Goal: Task Accomplishment & Management: Use online tool/utility

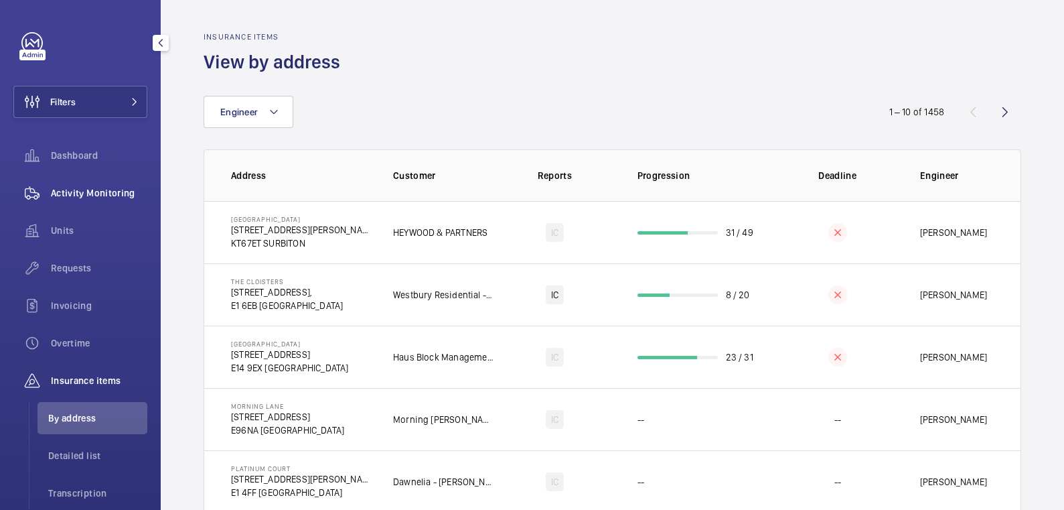
click at [98, 196] on span "Activity Monitoring" at bounding box center [99, 192] width 96 height 13
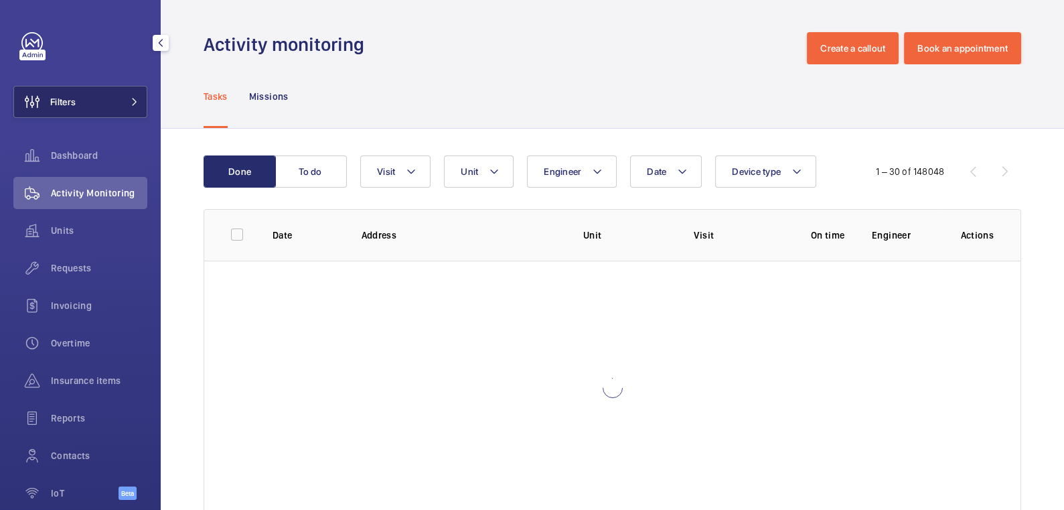
click at [111, 106] on button "Filters" at bounding box center [80, 102] width 134 height 32
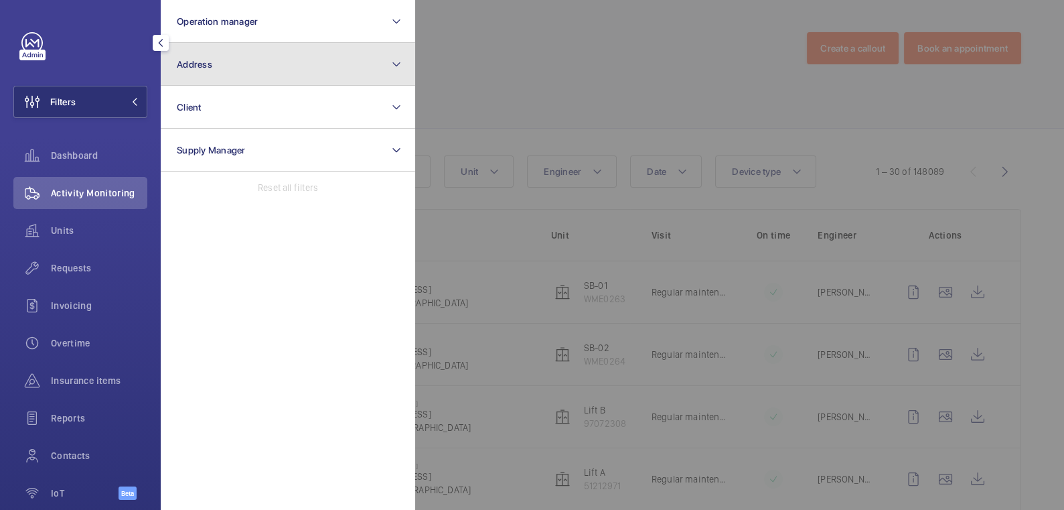
click at [254, 59] on button "Address" at bounding box center [288, 64] width 254 height 43
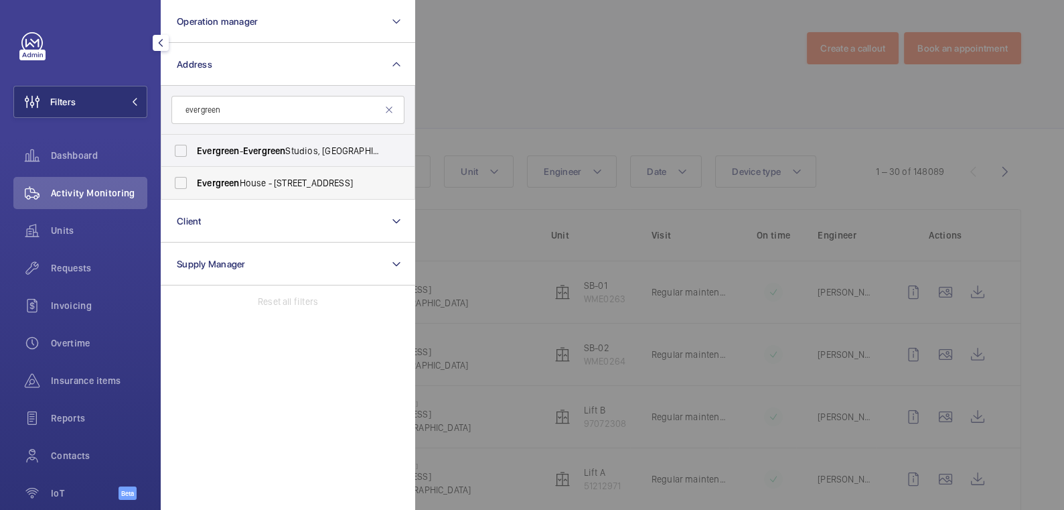
type input "evergreen"
click at [297, 180] on span "Evergreen House - 160 Euston Rd, LONDON NW1 2DX" at bounding box center [289, 182] width 184 height 13
click at [194, 180] on input "Evergreen House - 160 Euston Rd, LONDON NW1 2DX" at bounding box center [180, 182] width 27 height 27
checkbox input "true"
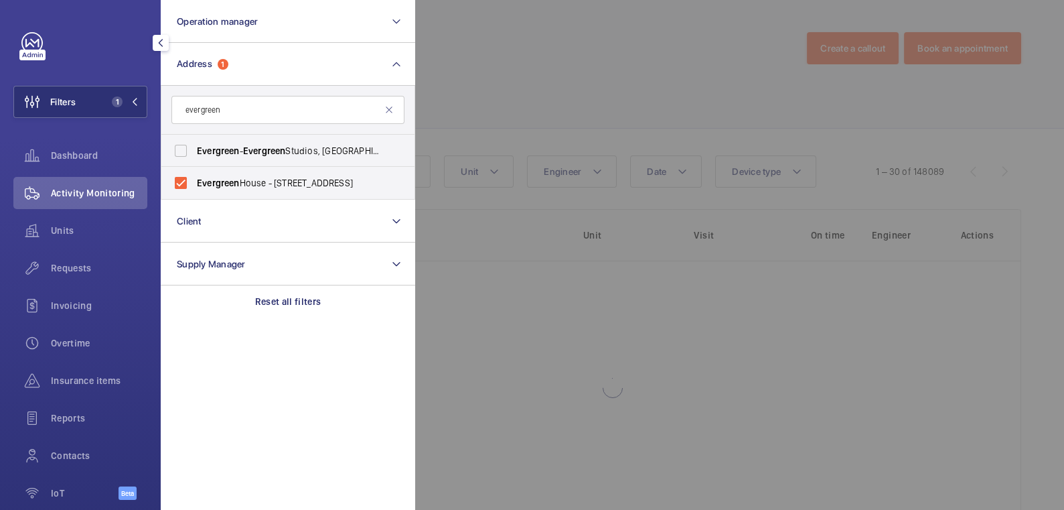
click at [534, 65] on div at bounding box center [947, 255] width 1064 height 510
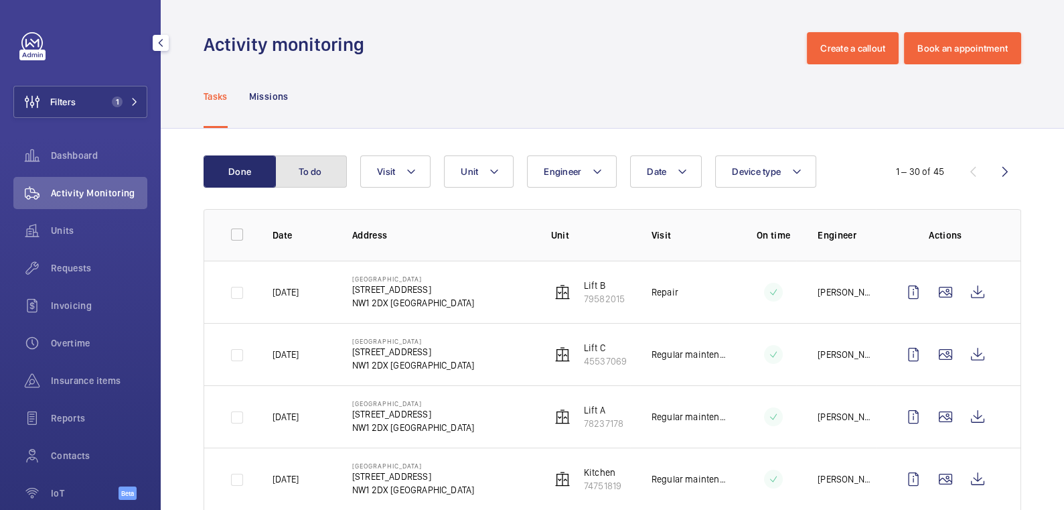
click at [335, 175] on button "To do" at bounding box center [311, 171] width 72 height 32
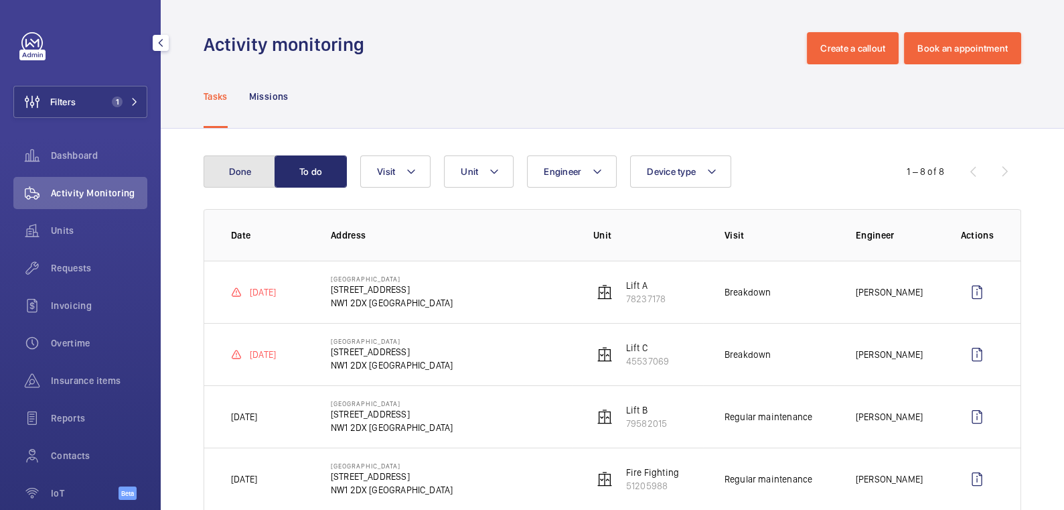
click at [254, 168] on button "Done" at bounding box center [240, 171] width 72 height 32
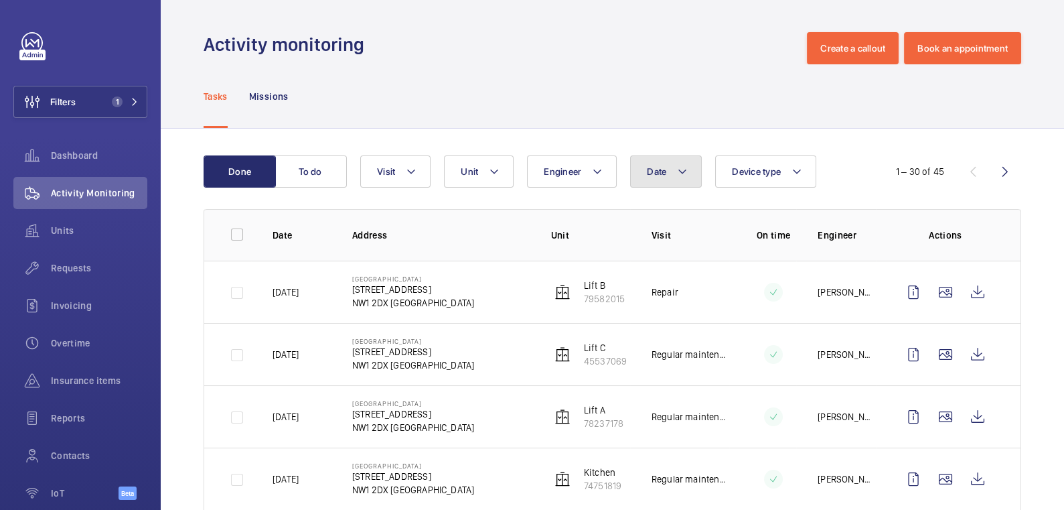
click at [650, 162] on button "Date" at bounding box center [666, 171] width 72 height 32
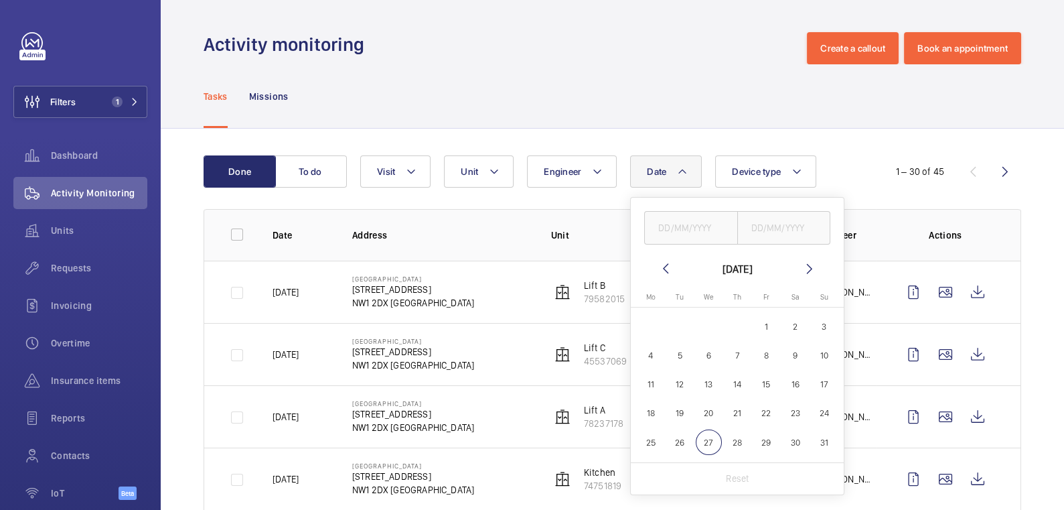
click at [539, 67] on div "Tasks Missions" at bounding box center [613, 96] width 818 height 64
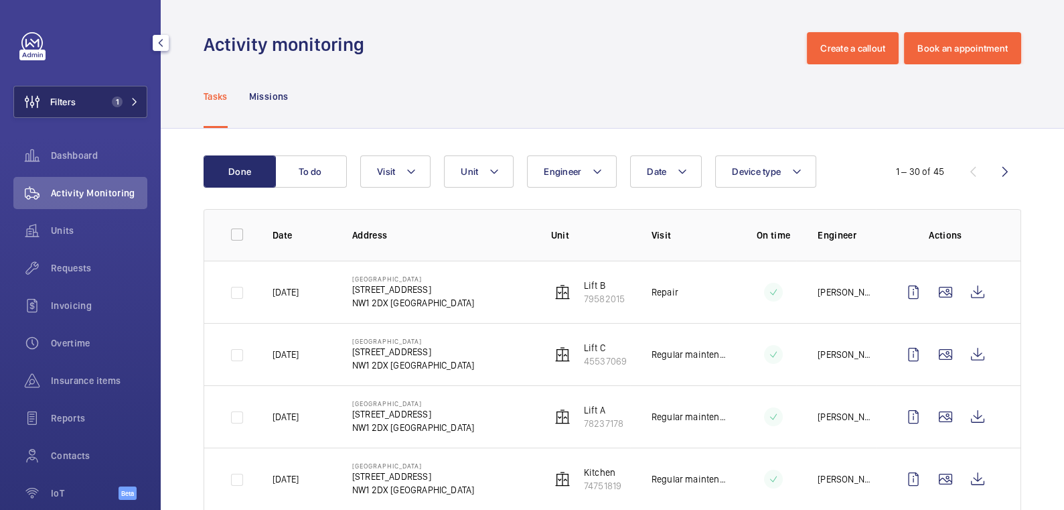
drag, startPoint x: 72, startPoint y: 109, endPoint x: 80, endPoint y: 104, distance: 8.7
click at [72, 108] on span "Filters" at bounding box center [45, 102] width 62 height 32
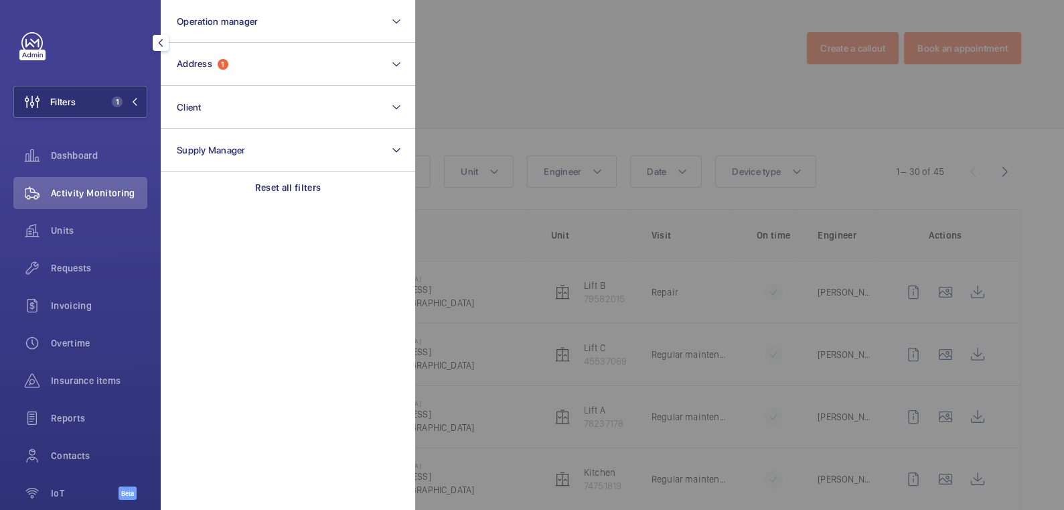
click at [539, 62] on div at bounding box center [947, 255] width 1064 height 510
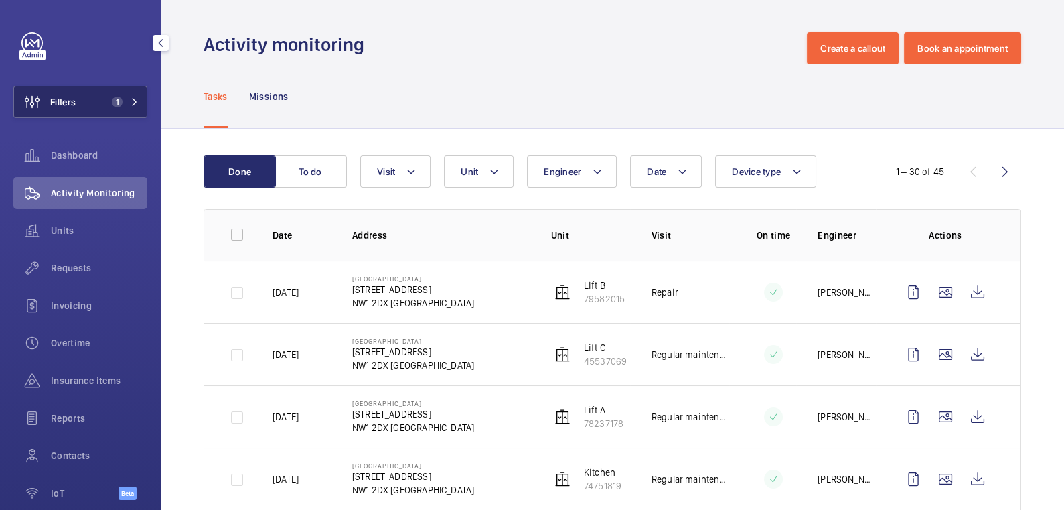
click at [86, 107] on button "Filters 1" at bounding box center [80, 102] width 134 height 32
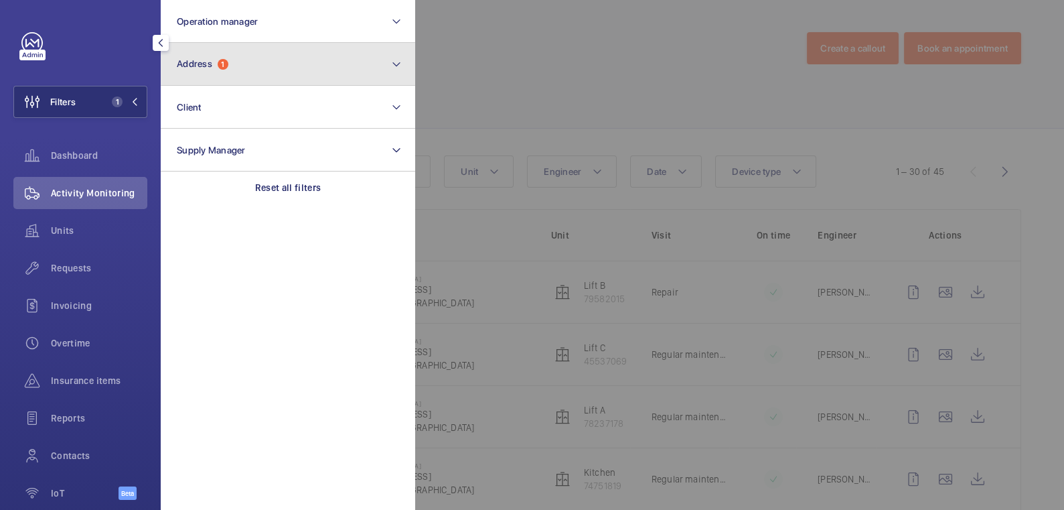
click at [228, 68] on span "Address 1" at bounding box center [203, 63] width 52 height 11
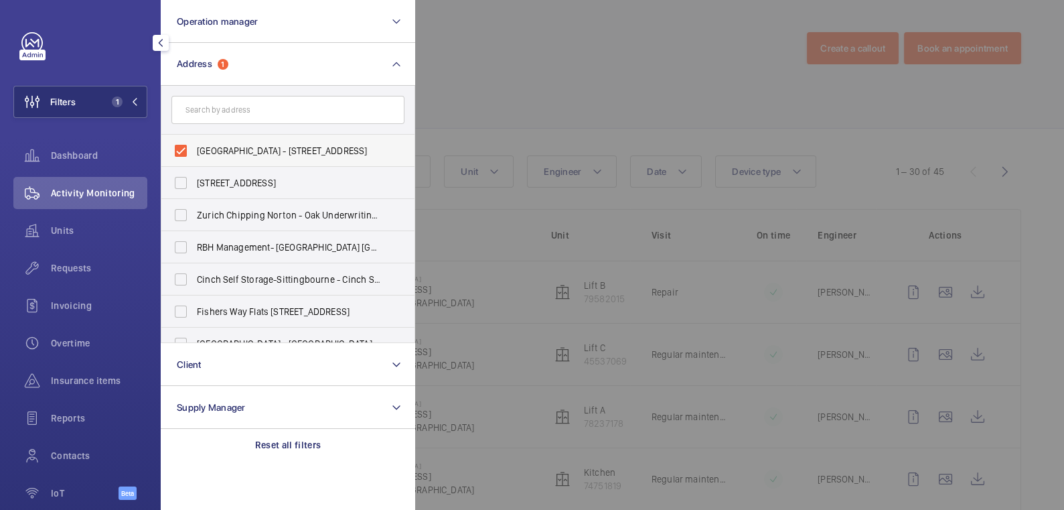
click at [232, 150] on span "Evergreen House - 160 Euston Rd, LONDON NW1 2DX" at bounding box center [289, 150] width 184 height 13
click at [194, 150] on input "Evergreen House - 160 Euston Rd, LONDON NW1 2DX" at bounding box center [180, 150] width 27 height 27
checkbox input "false"
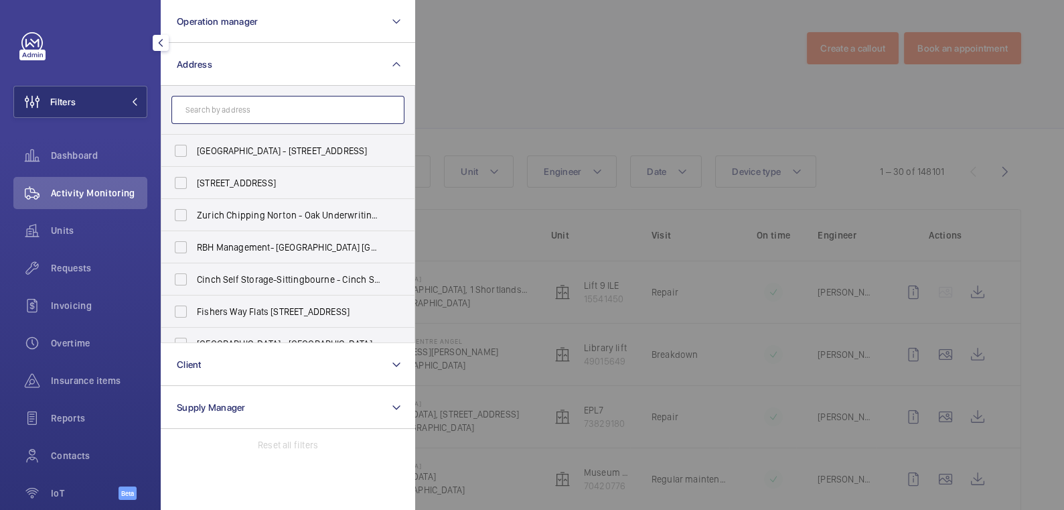
click at [227, 105] on input "text" at bounding box center [287, 110] width 233 height 28
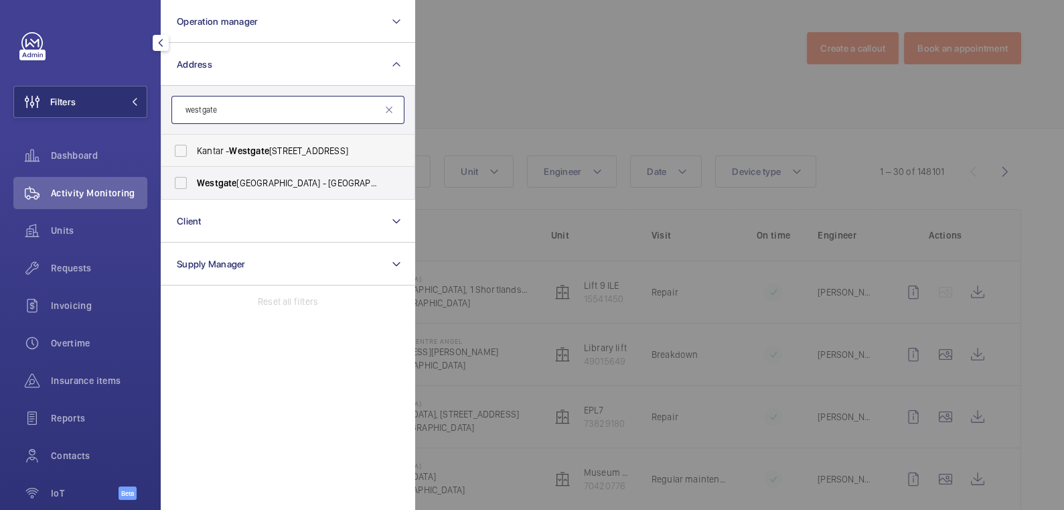
type input "westgate"
click at [327, 153] on span "Kantar - Westgate - Hangar Lane, LONDON W5 1UA" at bounding box center [289, 150] width 184 height 13
click at [194, 153] on input "Kantar - Westgate - Hangar Lane, LONDON W5 1UA" at bounding box center [180, 150] width 27 height 27
checkbox input "true"
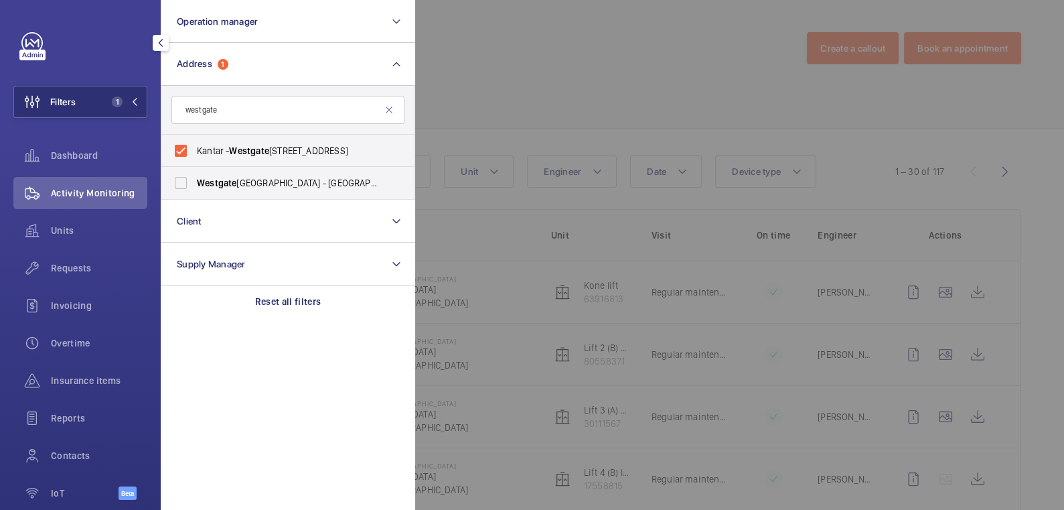
click at [543, 68] on div at bounding box center [947, 255] width 1064 height 510
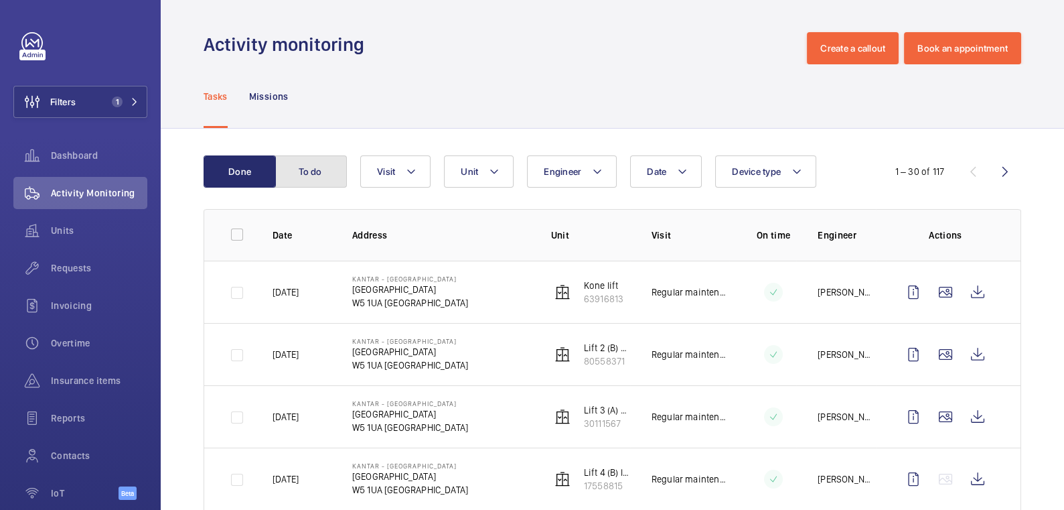
click at [319, 181] on button "To do" at bounding box center [311, 171] width 72 height 32
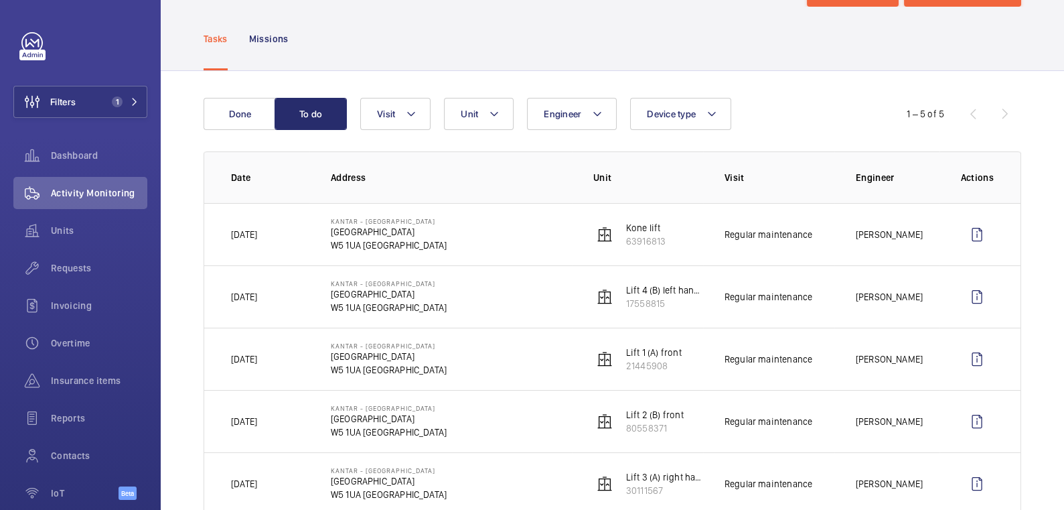
scroll to position [92, 0]
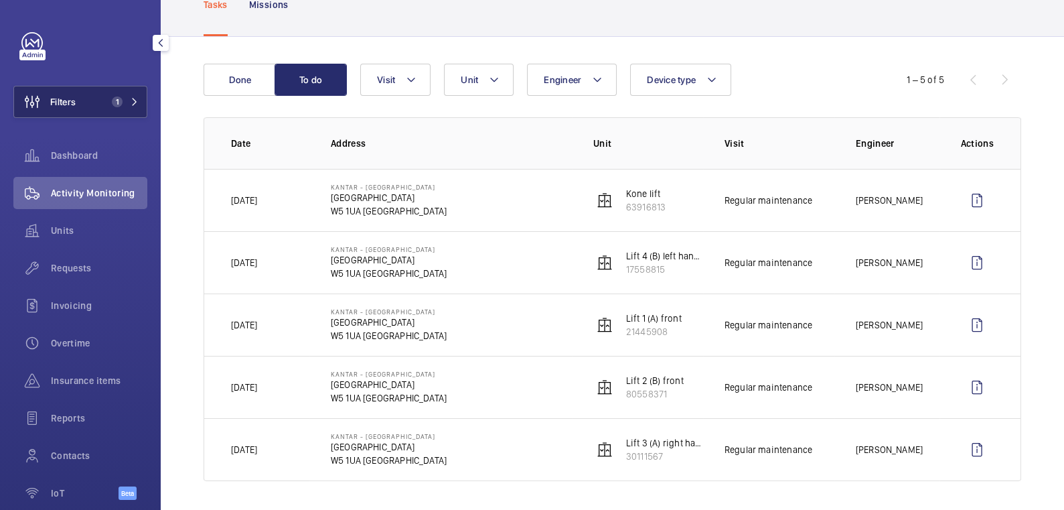
click at [95, 106] on button "Filters 1" at bounding box center [80, 102] width 134 height 32
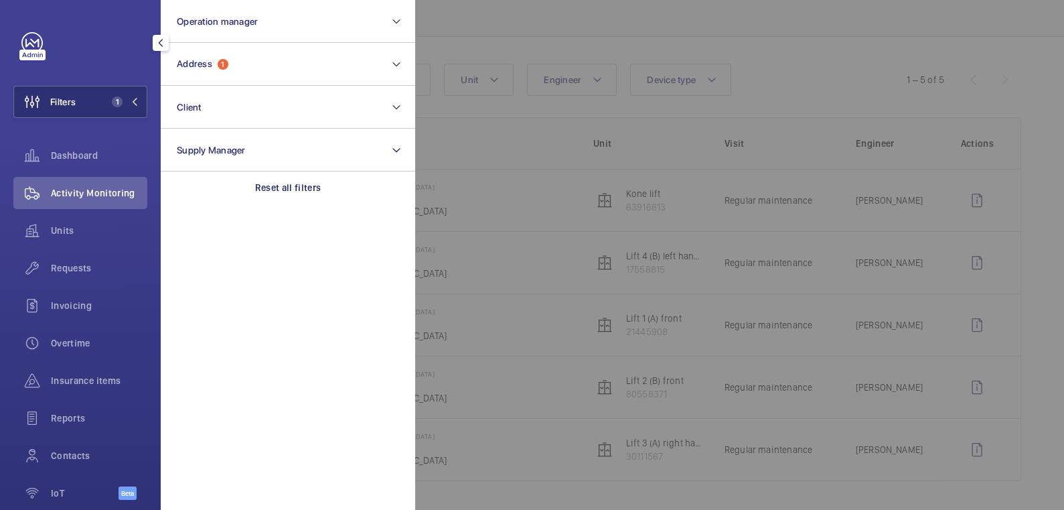
click at [511, 44] on div at bounding box center [947, 255] width 1064 height 510
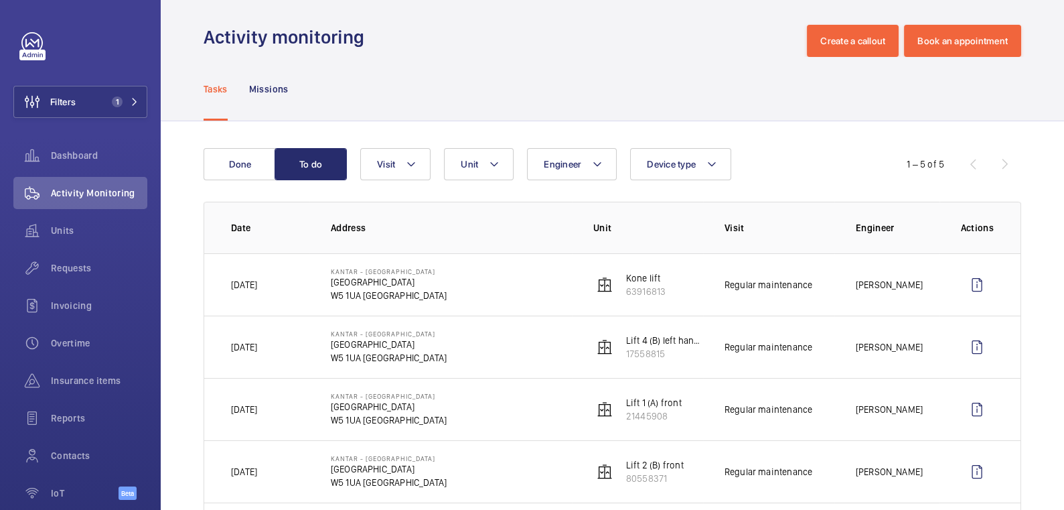
scroll to position [0, 0]
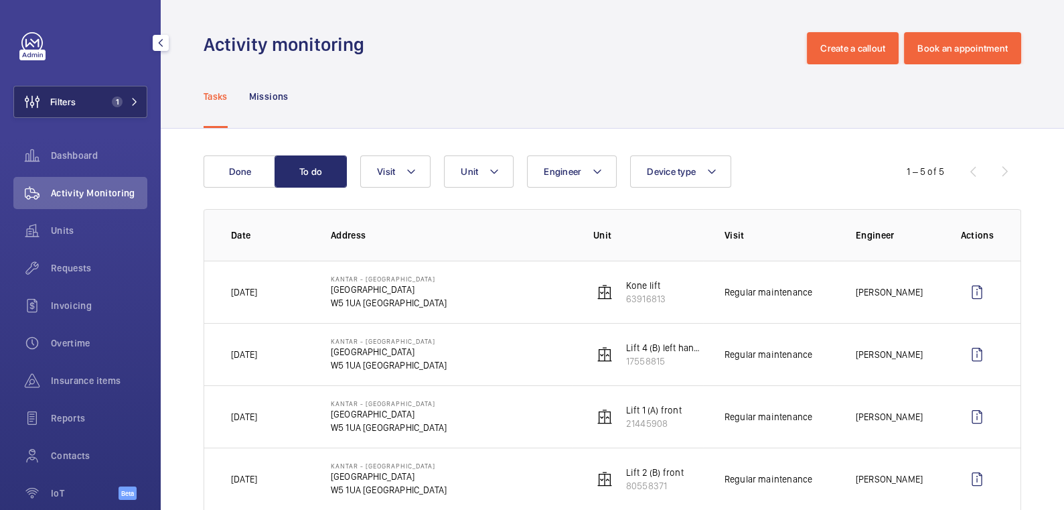
click at [75, 104] on span "Filters" at bounding box center [62, 101] width 25 height 13
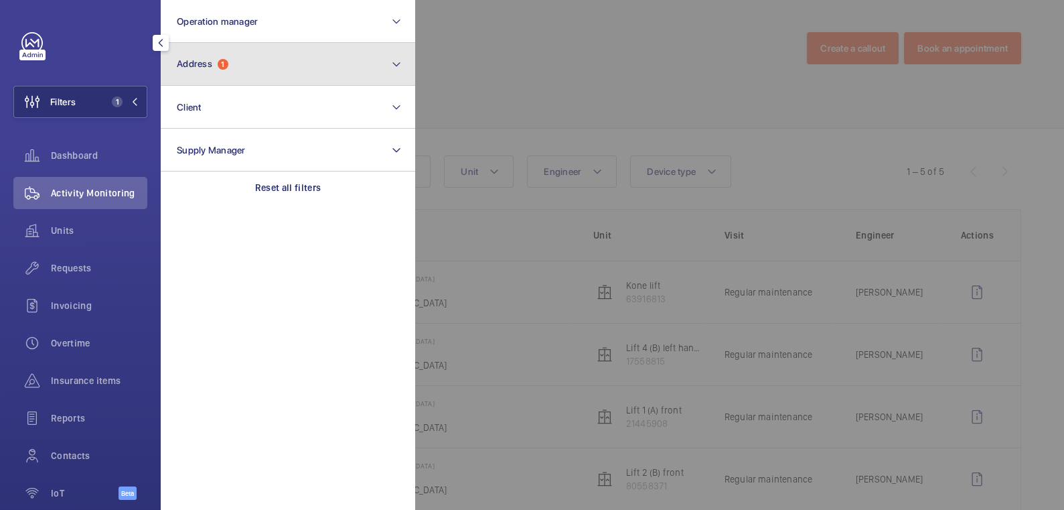
click at [212, 68] on span "Address" at bounding box center [194, 63] width 35 height 11
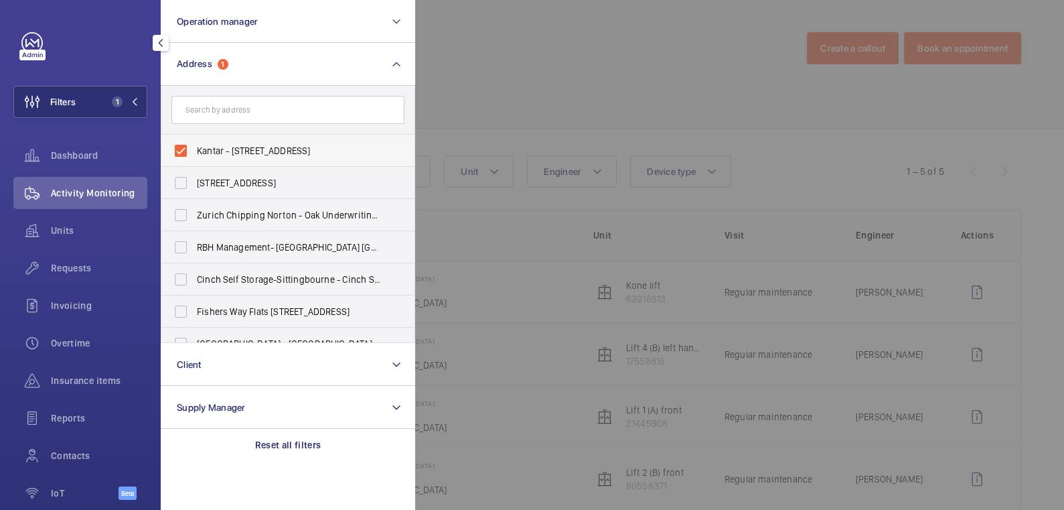
click at [214, 155] on span "Kantar - Westgate - Hangar Lane, LONDON W5 1UA" at bounding box center [289, 150] width 184 height 13
click at [194, 155] on input "Kantar - Westgate - Hangar Lane, LONDON W5 1UA" at bounding box center [180, 150] width 27 height 27
checkbox input "false"
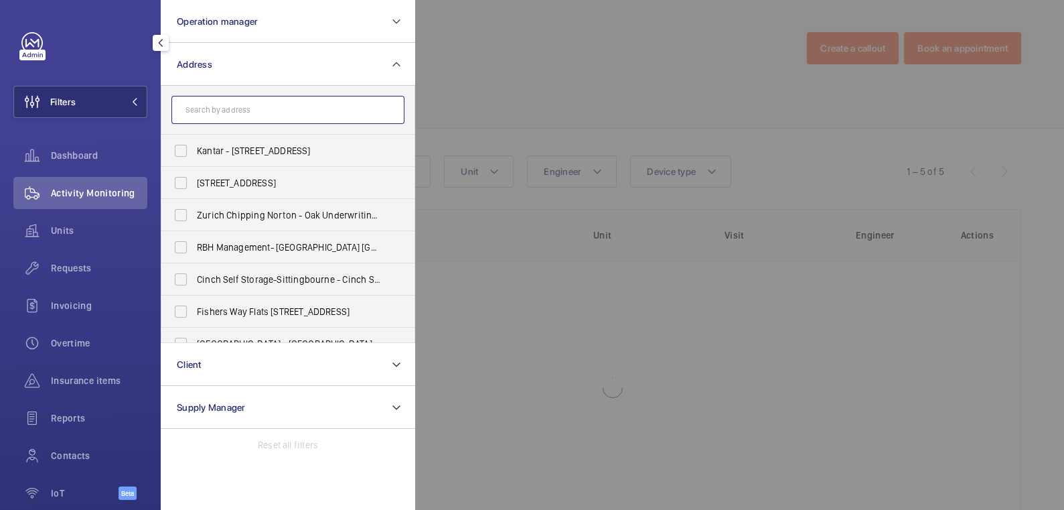
click at [216, 109] on input "text" at bounding box center [287, 110] width 233 height 28
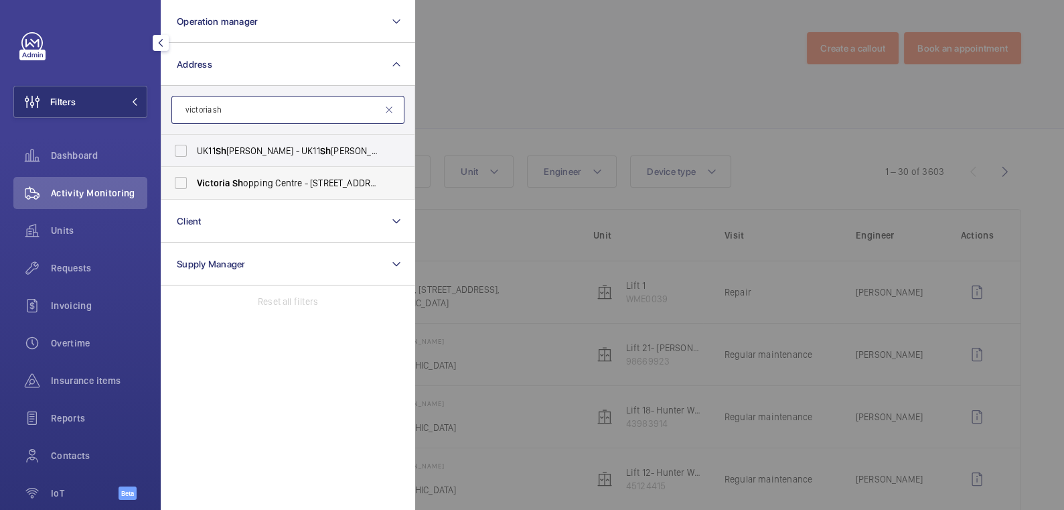
type input "victoria sh"
click at [267, 174] on label "Victoria Sh opping Centre - 362 Chartwell Square, Southend on Sea, SOUTHEND-ON-…" at bounding box center [277, 183] width 233 height 32
click at [194, 174] on input "Victoria Sh opping Centre - 362 Chartwell Square, Southend on Sea, SOUTHEND-ON-…" at bounding box center [180, 182] width 27 height 27
checkbox input "true"
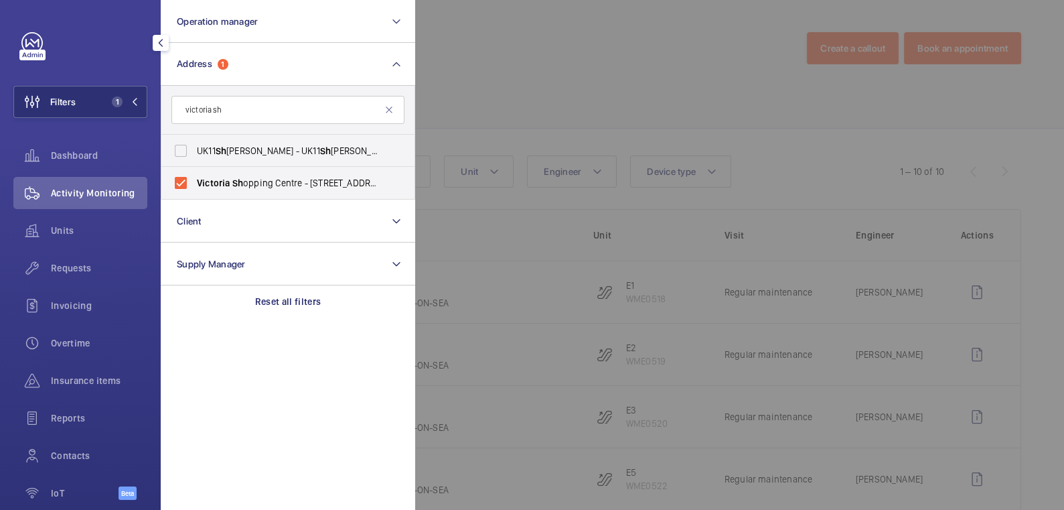
click at [483, 72] on div at bounding box center [947, 255] width 1064 height 510
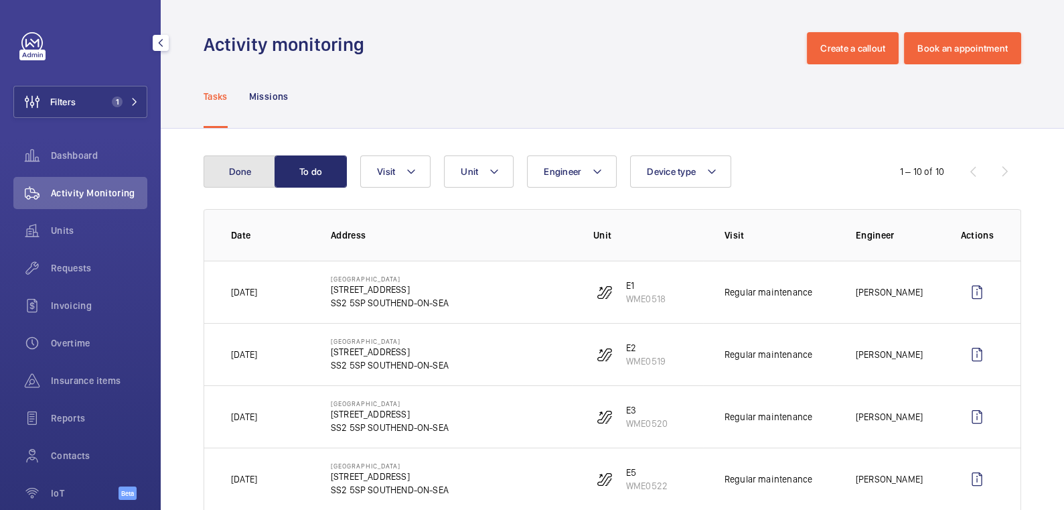
click at [260, 168] on button "Done" at bounding box center [240, 171] width 72 height 32
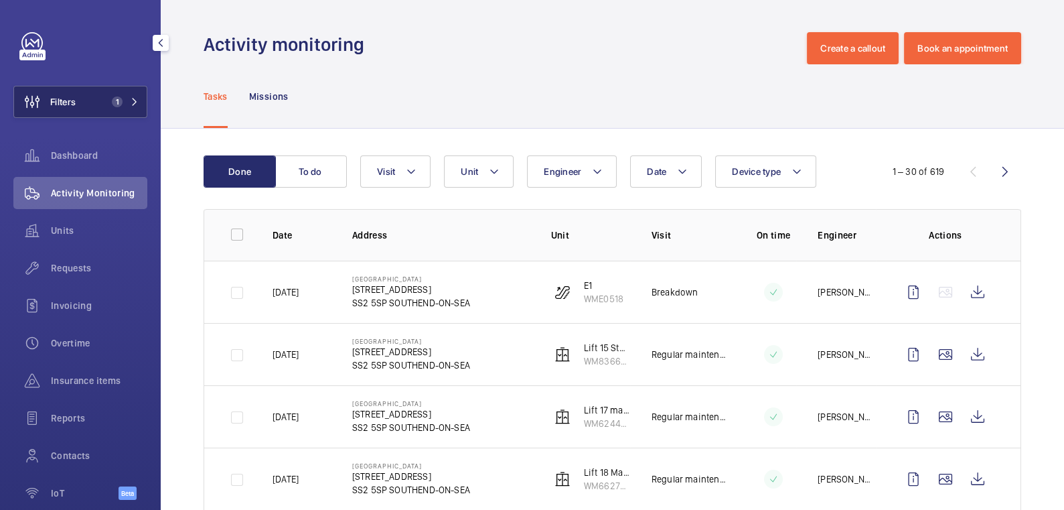
click at [96, 94] on button "Filters 1" at bounding box center [80, 102] width 134 height 32
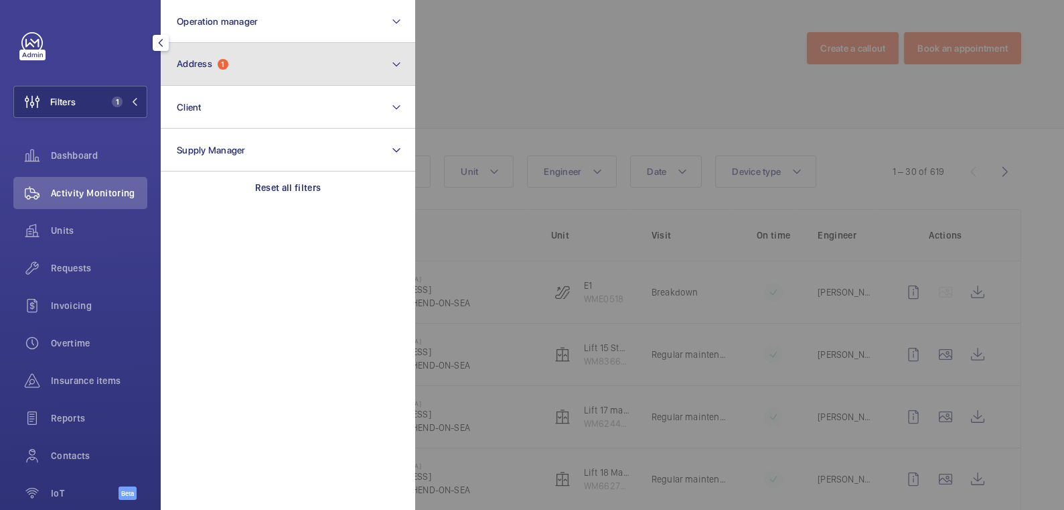
click at [201, 59] on span "Address" at bounding box center [194, 63] width 35 height 11
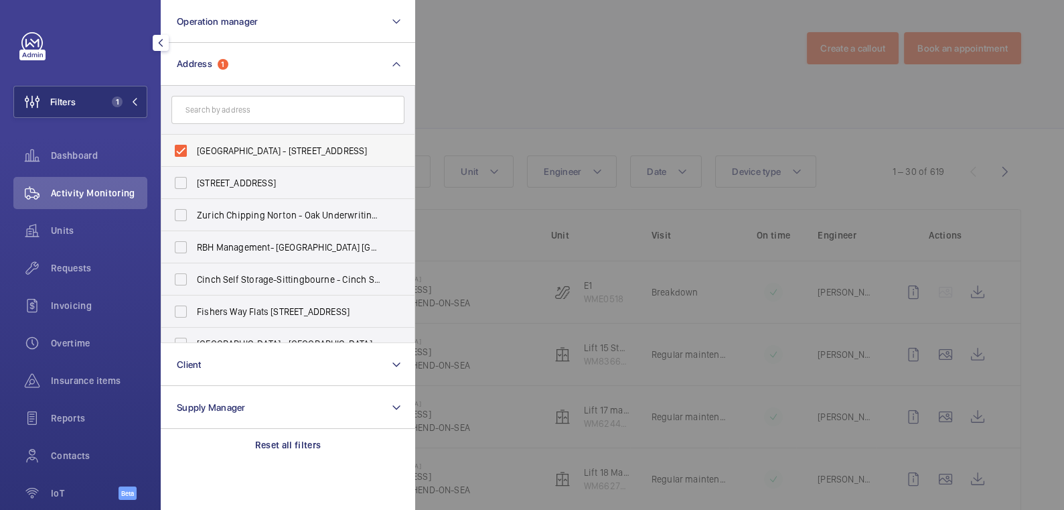
click at [240, 145] on span "Victoria Shopping Centre - 362 Chartwell Square, Southend on Sea, SOUTHEND-ON-S…" at bounding box center [289, 150] width 184 height 13
click at [194, 145] on input "Victoria Shopping Centre - 362 Chartwell Square, Southend on Sea, SOUTHEND-ON-S…" at bounding box center [180, 150] width 27 height 27
checkbox input "false"
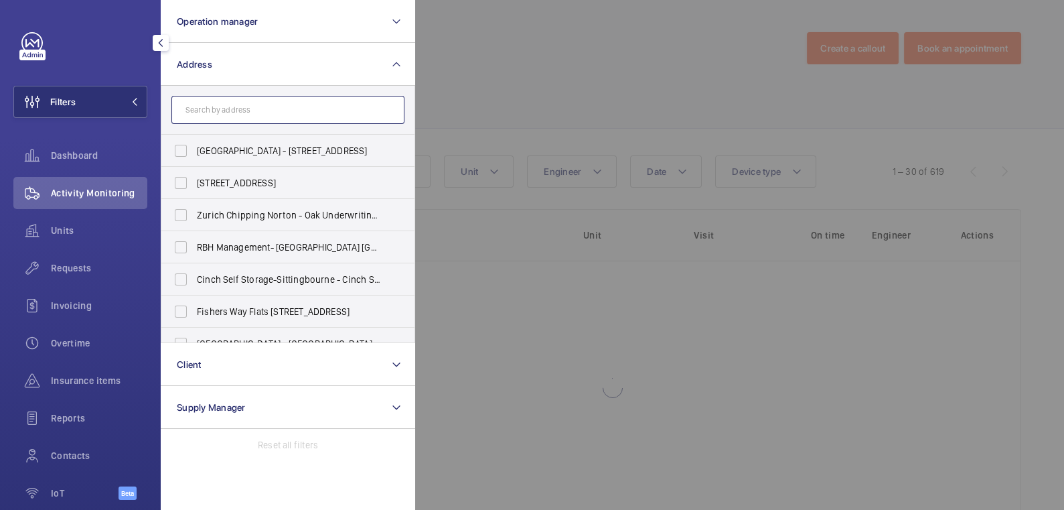
click at [250, 101] on input "text" at bounding box center [287, 110] width 233 height 28
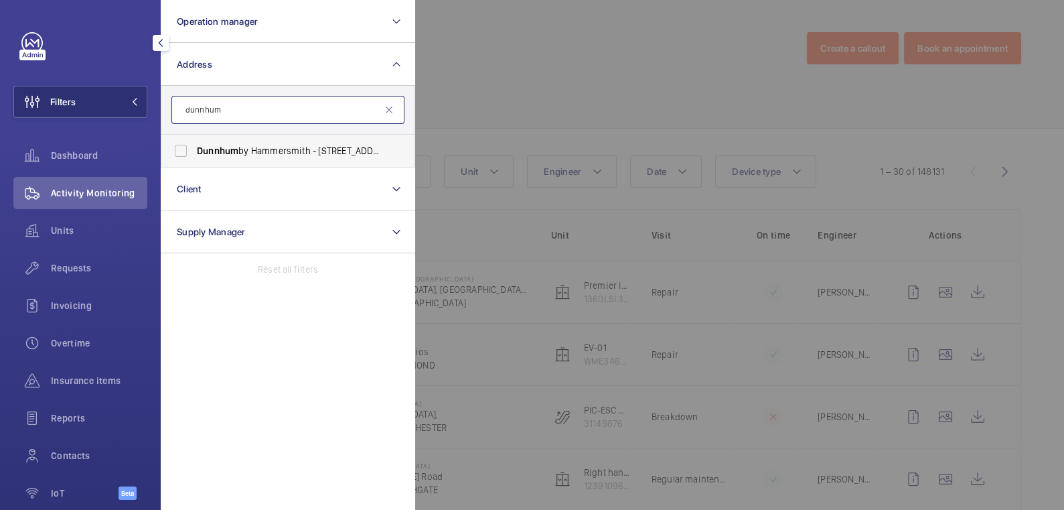
type input "dunnhum"
click at [249, 148] on span "Dunnhum by Hammersmith - 184 Shepherds Bush Rd, LONDON W6 7NL" at bounding box center [289, 150] width 184 height 13
click at [194, 148] on input "Dunnhum by Hammersmith - 184 Shepherds Bush Rd, LONDON W6 7NL" at bounding box center [180, 150] width 27 height 27
checkbox input "true"
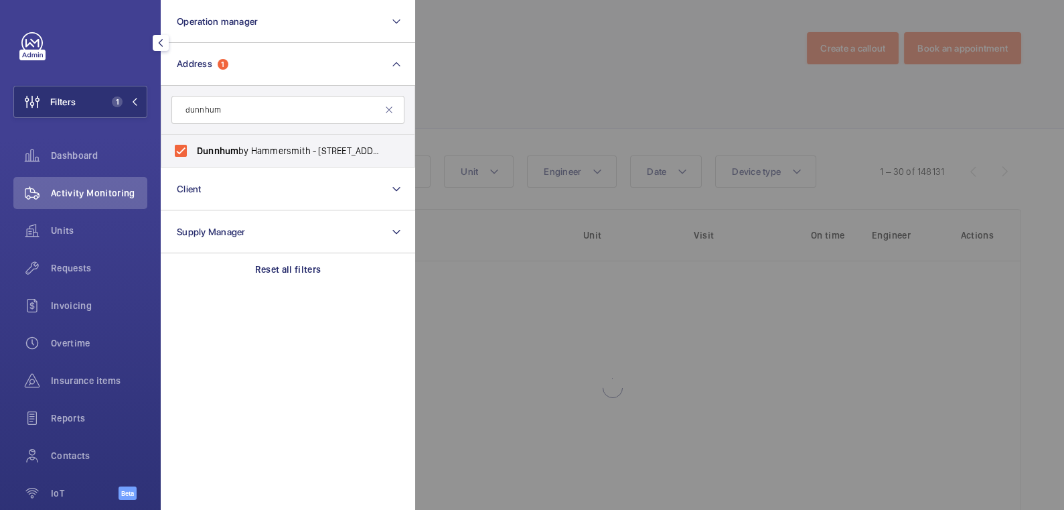
click at [449, 80] on div at bounding box center [947, 255] width 1064 height 510
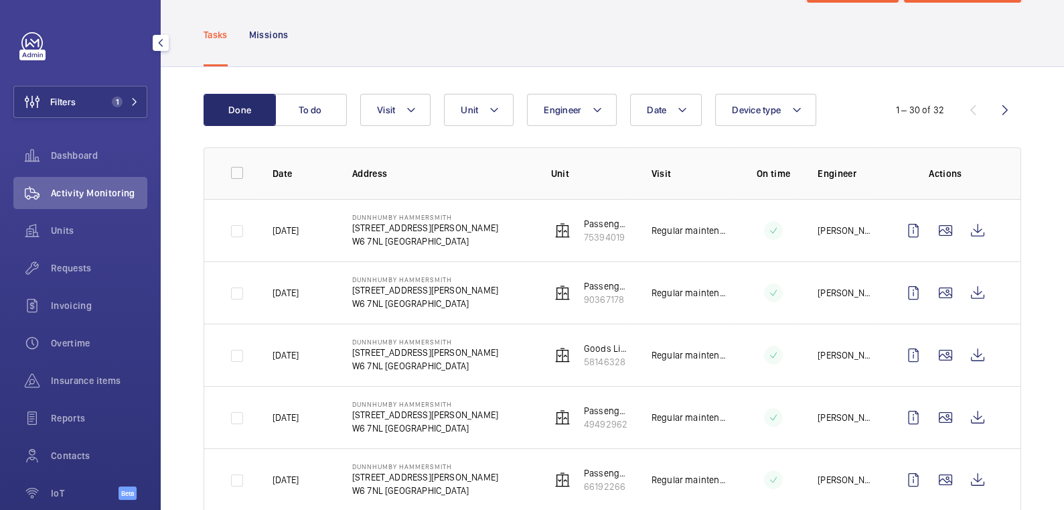
scroll to position [62, 0]
click at [664, 119] on button "Date" at bounding box center [666, 110] width 72 height 32
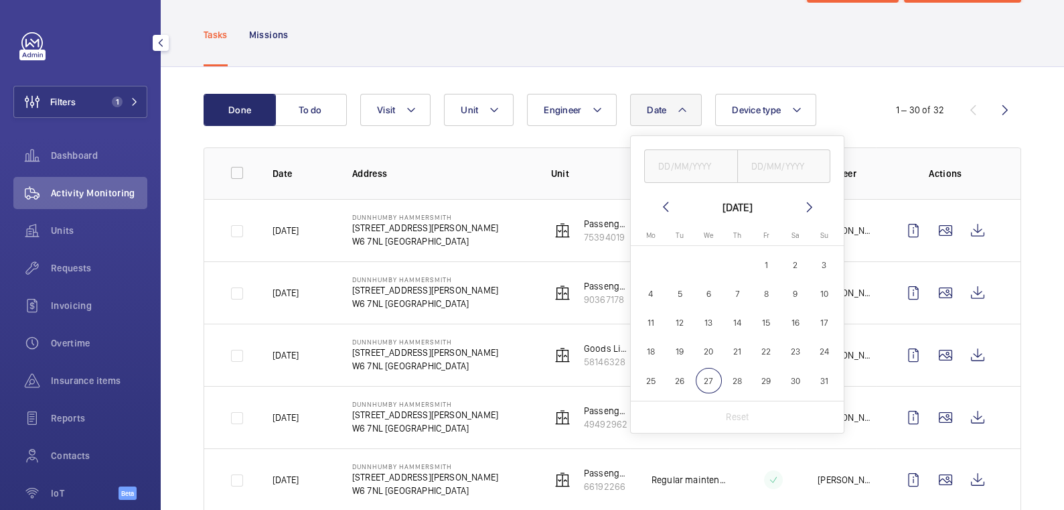
click at [715, 383] on span "27" at bounding box center [709, 381] width 26 height 26
type input "[DATE]"
click at [777, 165] on input "text" at bounding box center [784, 165] width 94 height 33
click at [708, 386] on span "27" at bounding box center [709, 381] width 26 height 26
type input "[DATE]"
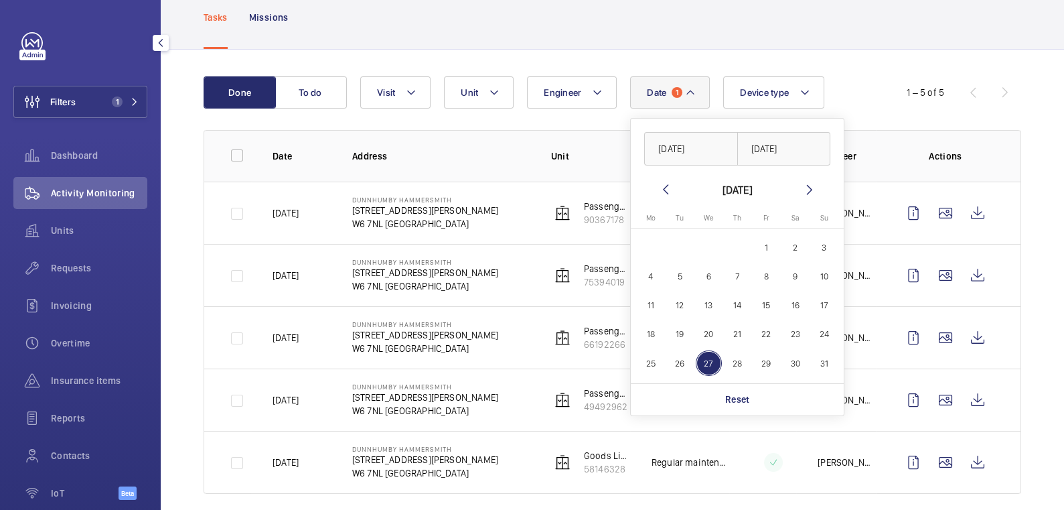
scroll to position [92, 0]
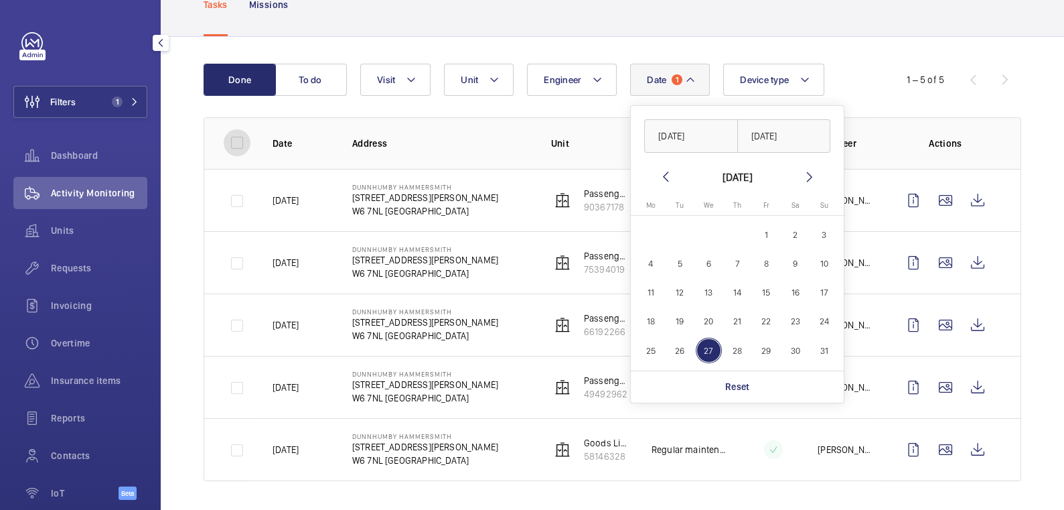
click at [238, 143] on input "checkbox" at bounding box center [237, 142] width 27 height 27
checkbox input "true"
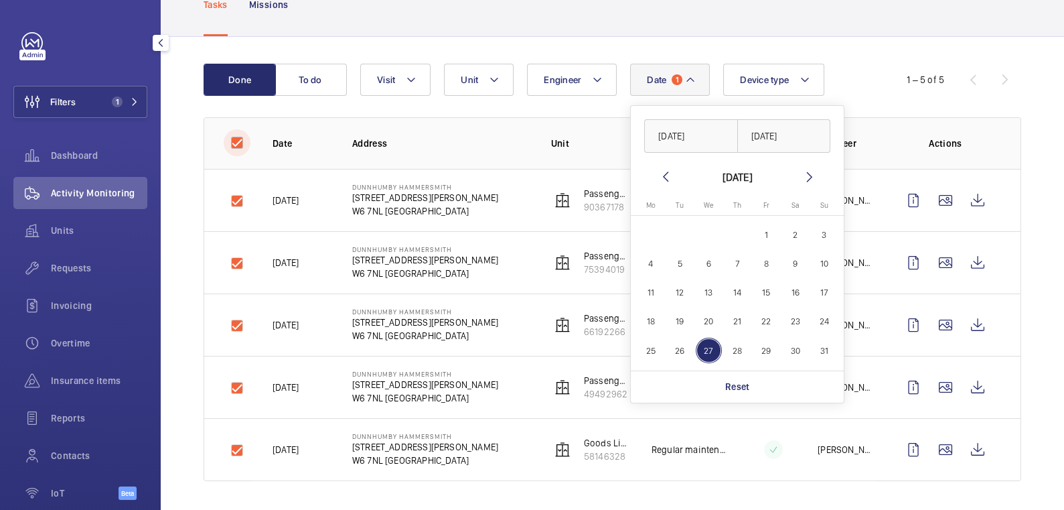
checkbox input "true"
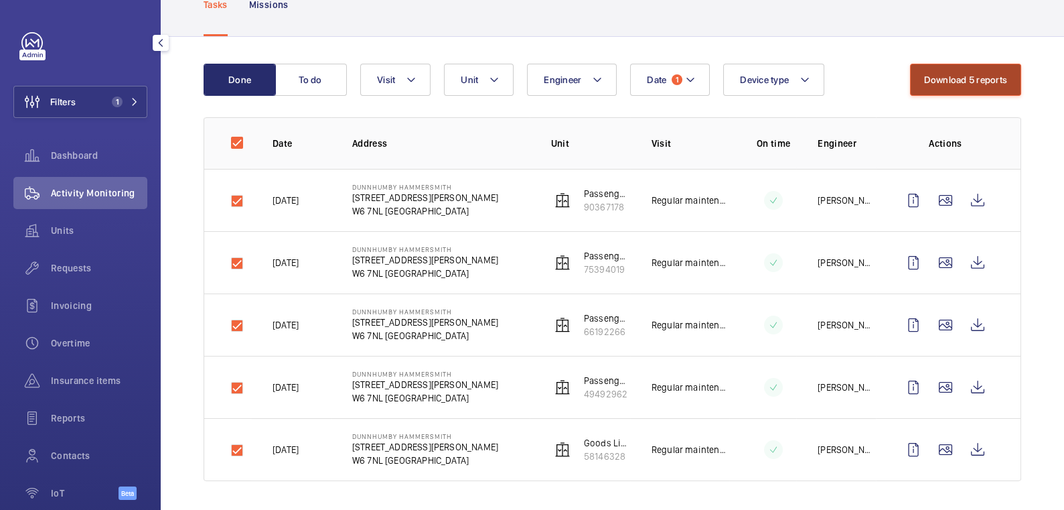
click at [954, 76] on button "Download 5 reports" at bounding box center [966, 80] width 112 height 32
click at [662, 83] on span "Date" at bounding box center [656, 79] width 19 height 11
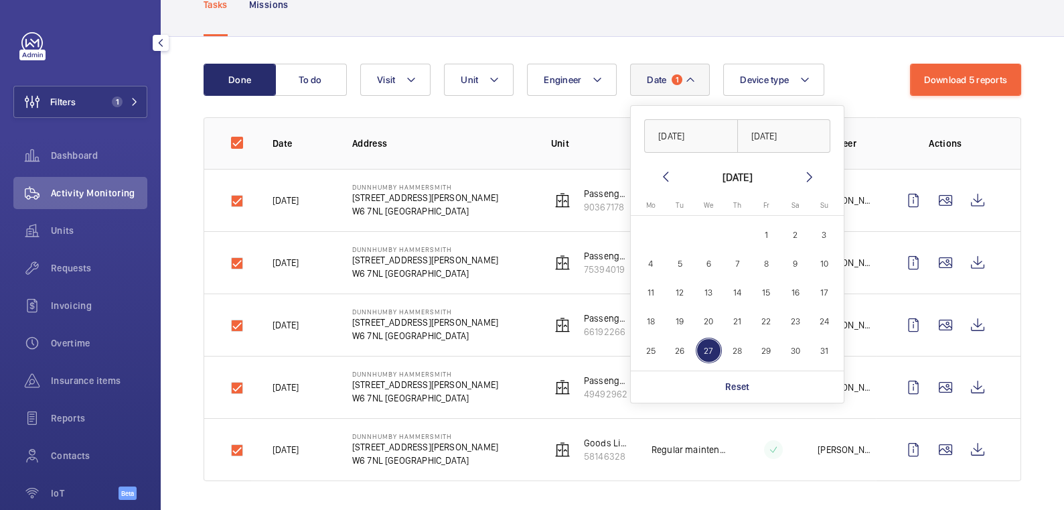
drag, startPoint x: 706, startPoint y: 376, endPoint x: 640, endPoint y: 339, distance: 75.6
click at [706, 376] on div "Reset" at bounding box center [737, 386] width 213 height 32
checkbox input "false"
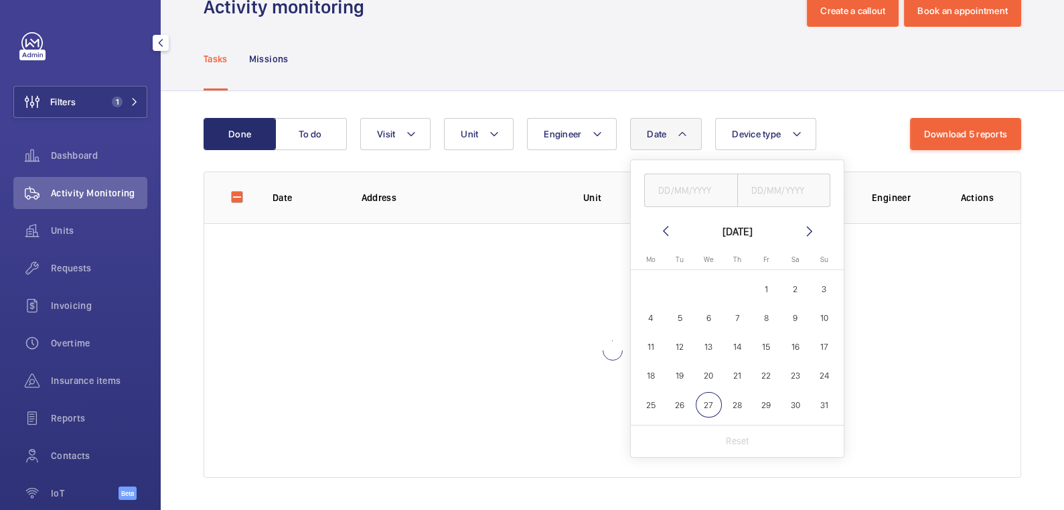
scroll to position [37, 0]
click at [241, 195] on input "checkbox" at bounding box center [237, 197] width 27 height 27
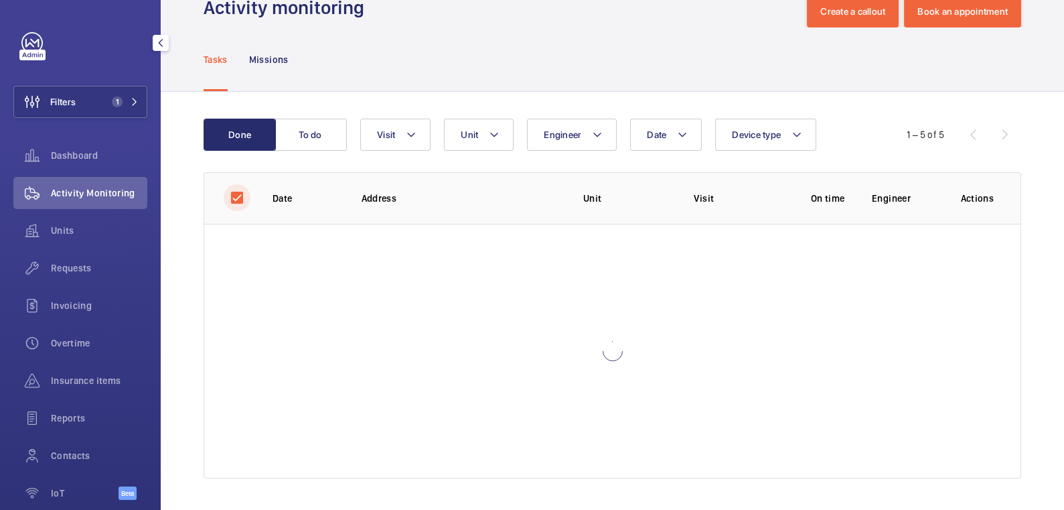
click at [241, 204] on input "checkbox" at bounding box center [237, 197] width 27 height 27
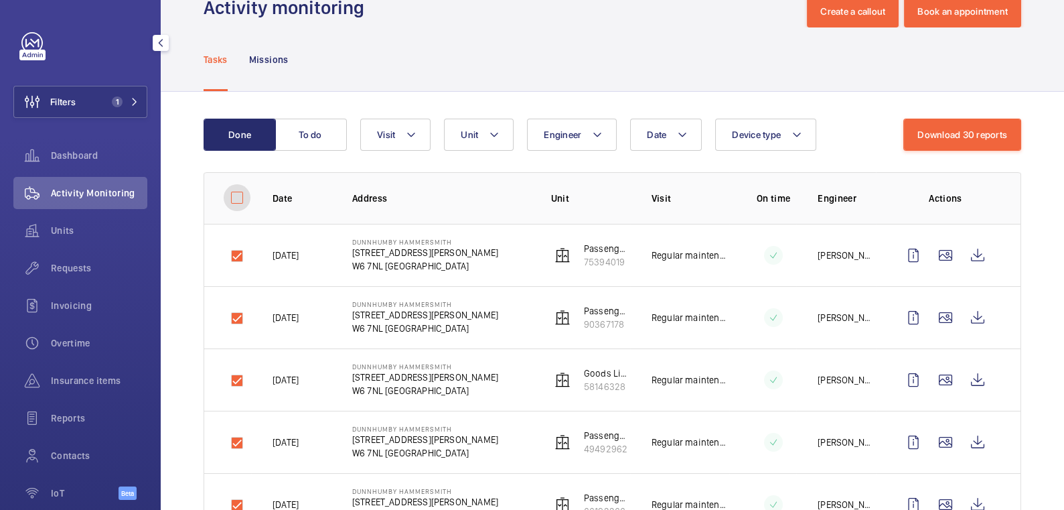
click at [244, 192] on input "checkbox" at bounding box center [237, 197] width 27 height 27
checkbox input "false"
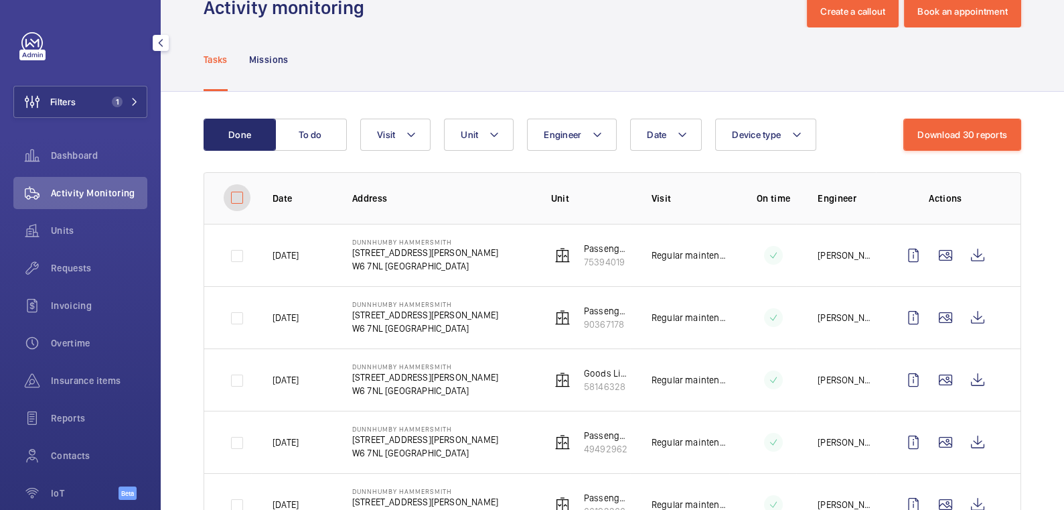
checkbox input "false"
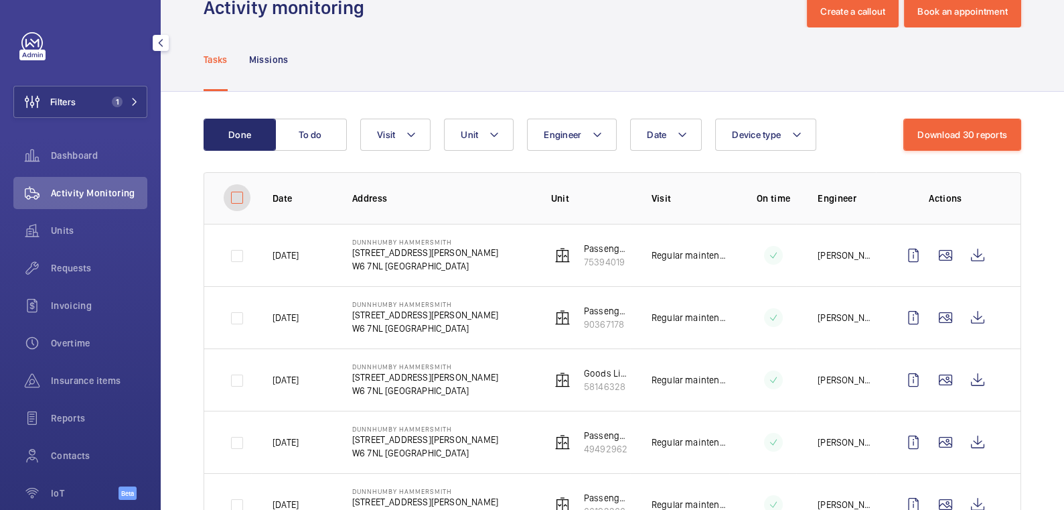
checkbox input "false"
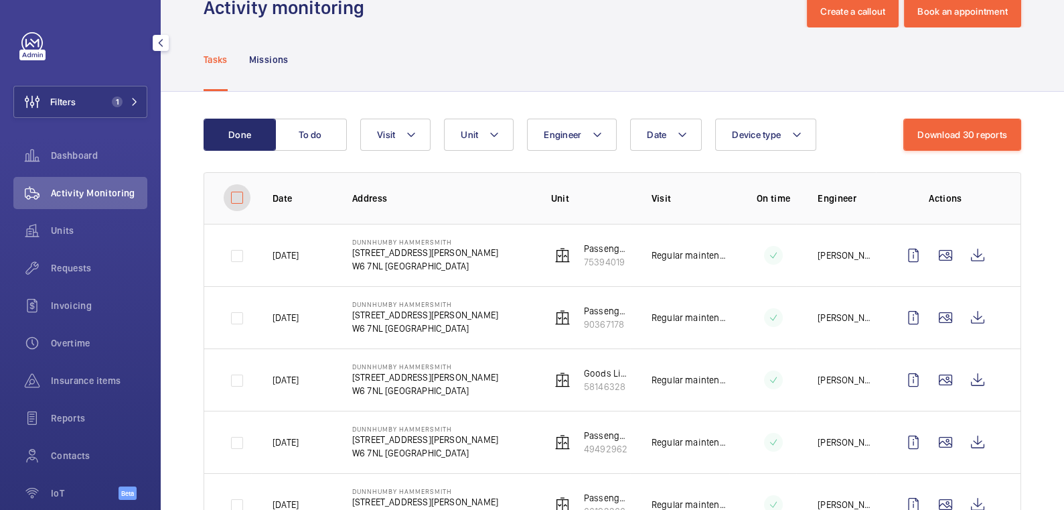
checkbox input "false"
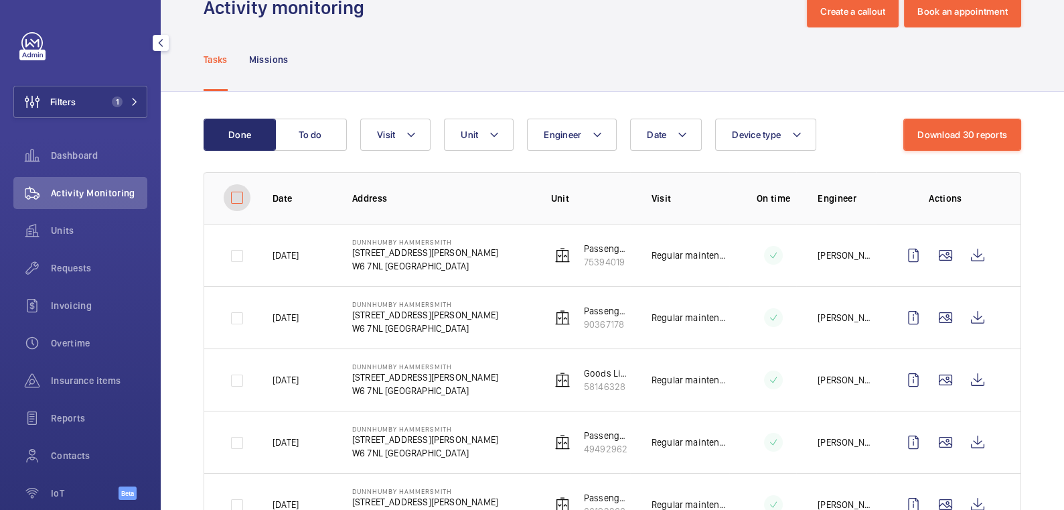
checkbox input "false"
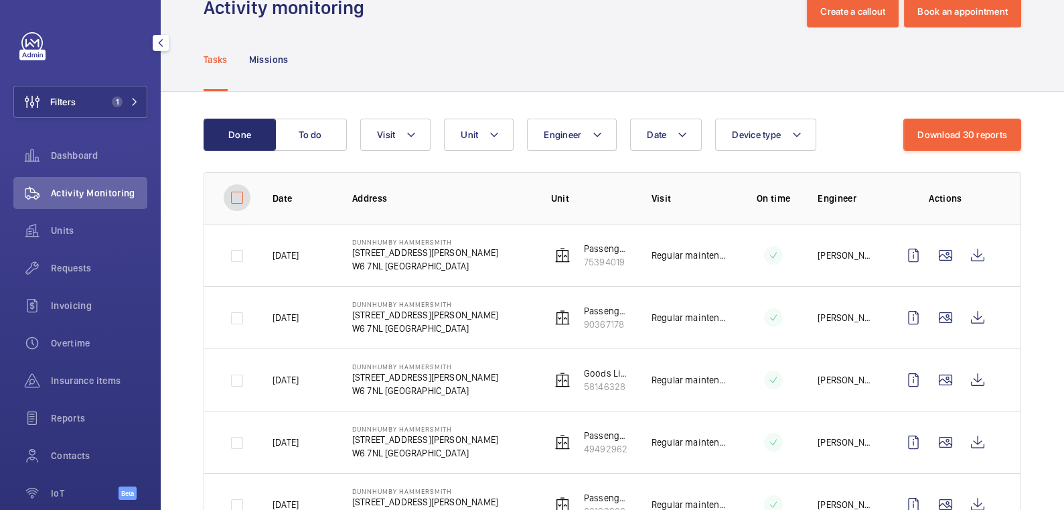
checkbox input "false"
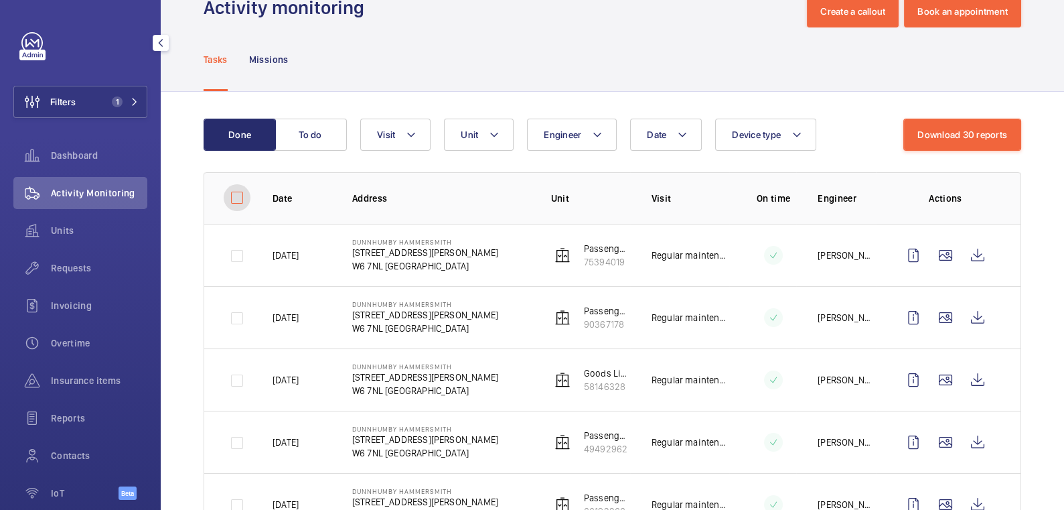
checkbox input "false"
click at [243, 197] on input "checkbox" at bounding box center [237, 197] width 27 height 27
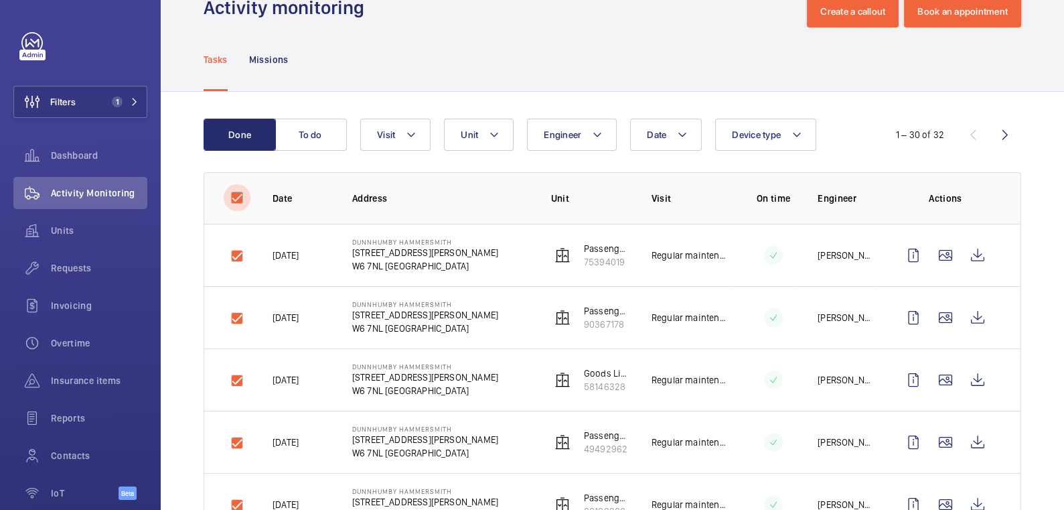
checkbox input "true"
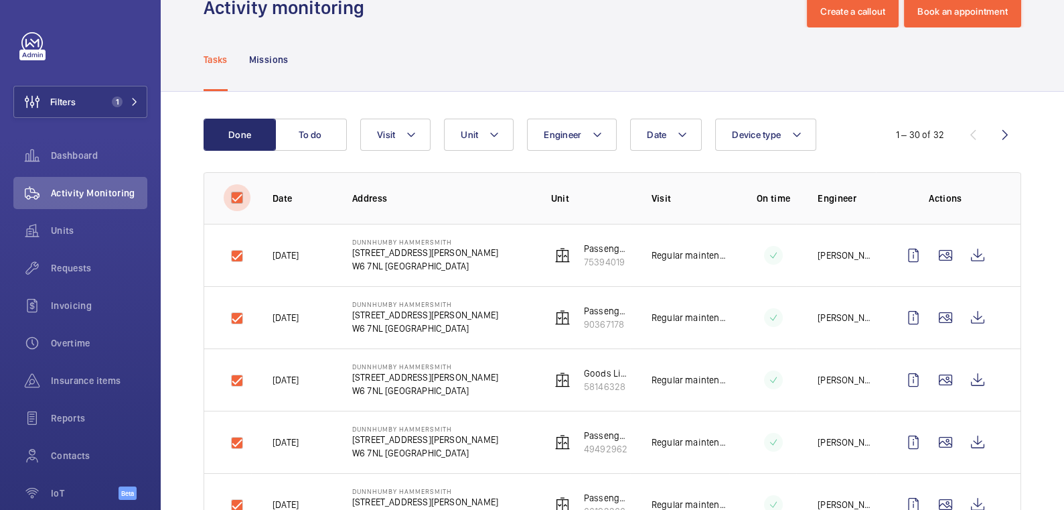
checkbox input "true"
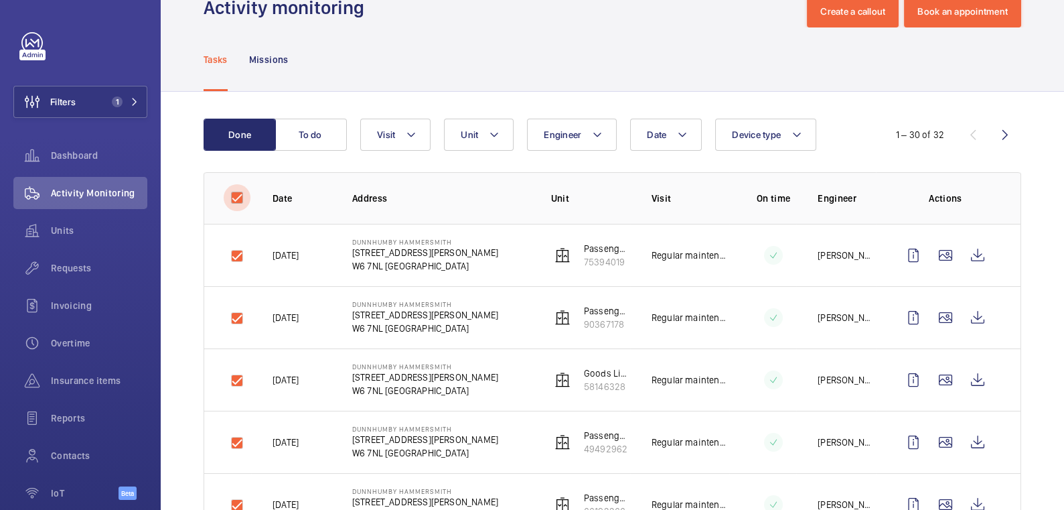
checkbox input "true"
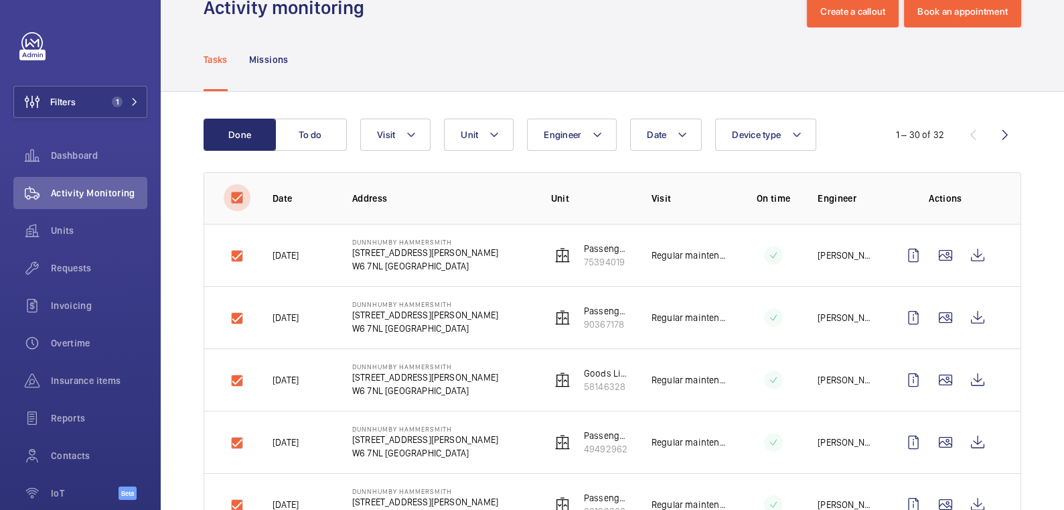
checkbox input "true"
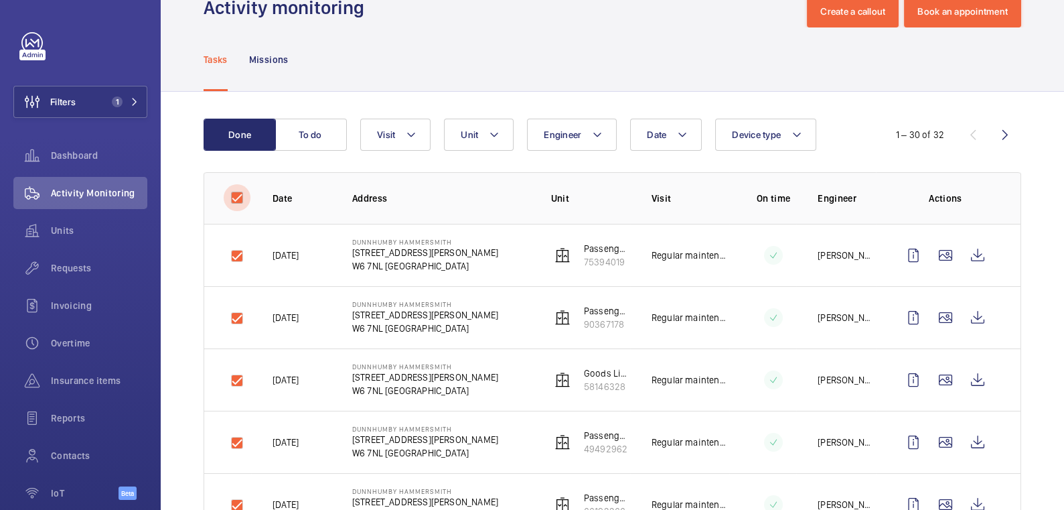
checkbox input "true"
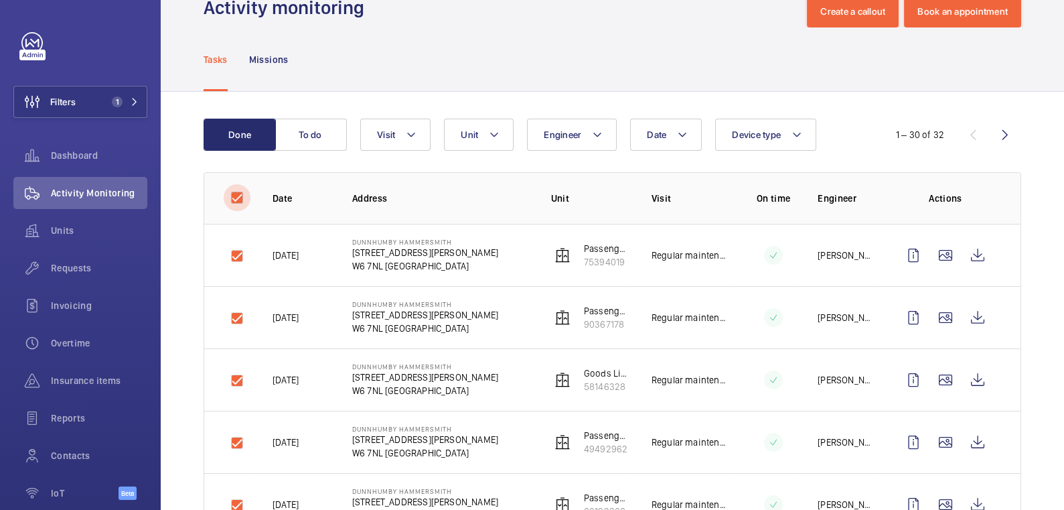
checkbox input "true"
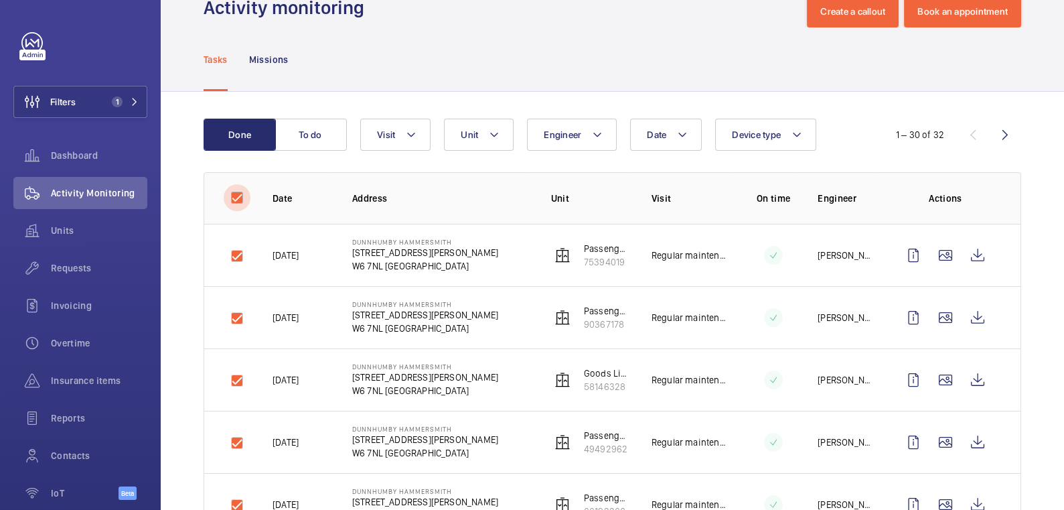
checkbox input "true"
click at [232, 194] on input "checkbox" at bounding box center [237, 197] width 27 height 27
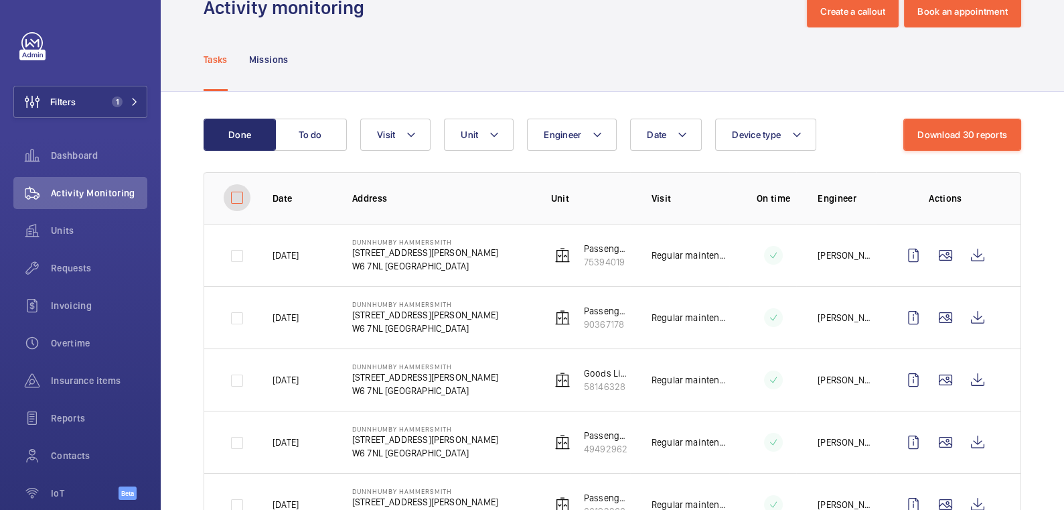
checkbox input "false"
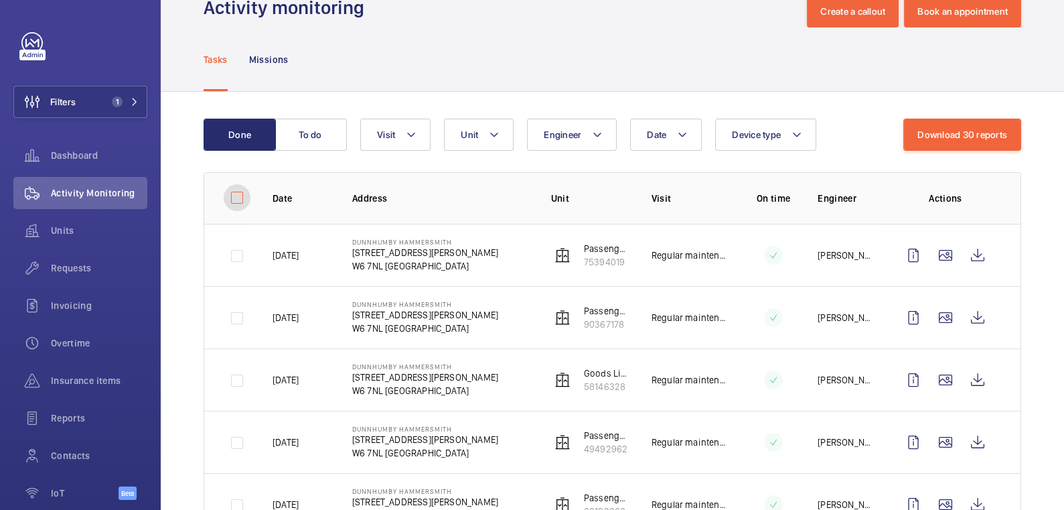
checkbox input "false"
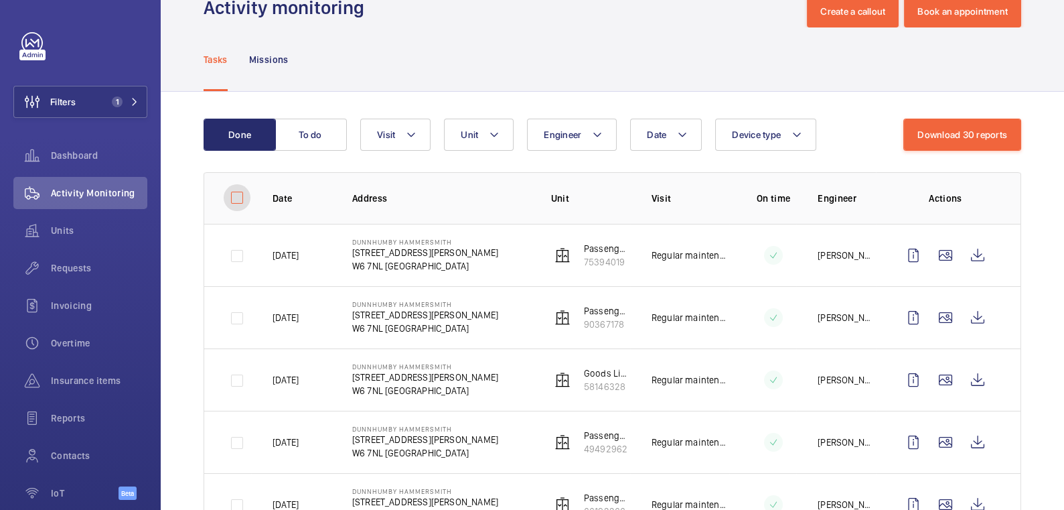
checkbox input "false"
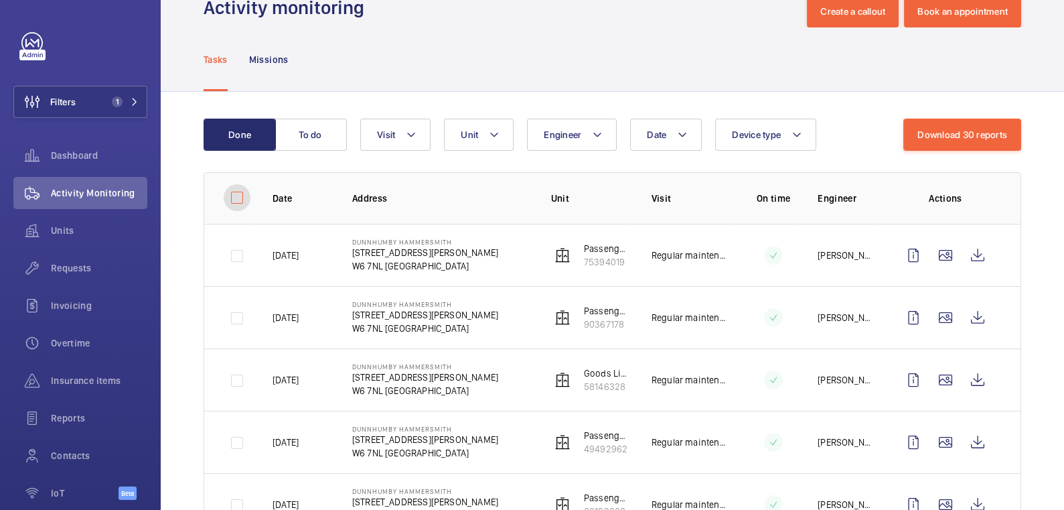
checkbox input "false"
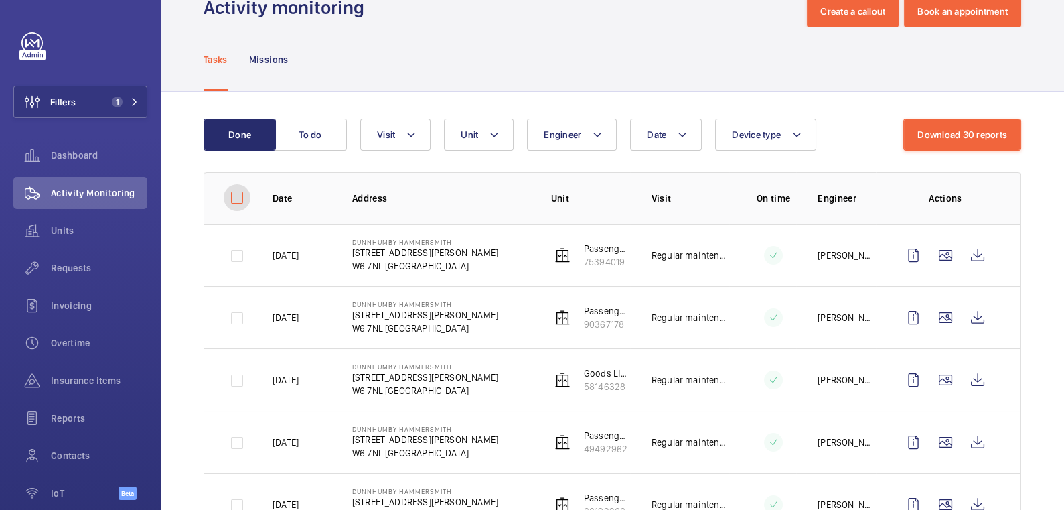
checkbox input "false"
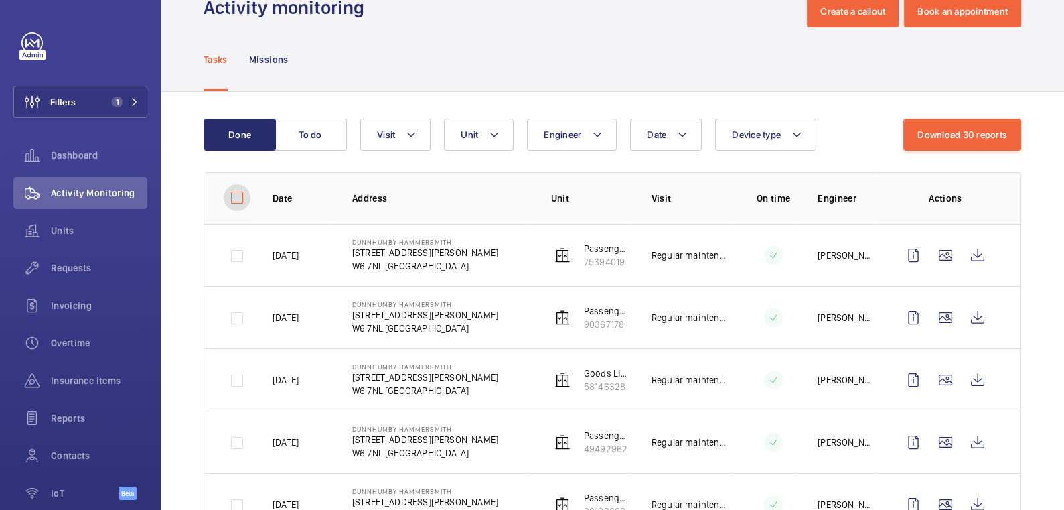
checkbox input "false"
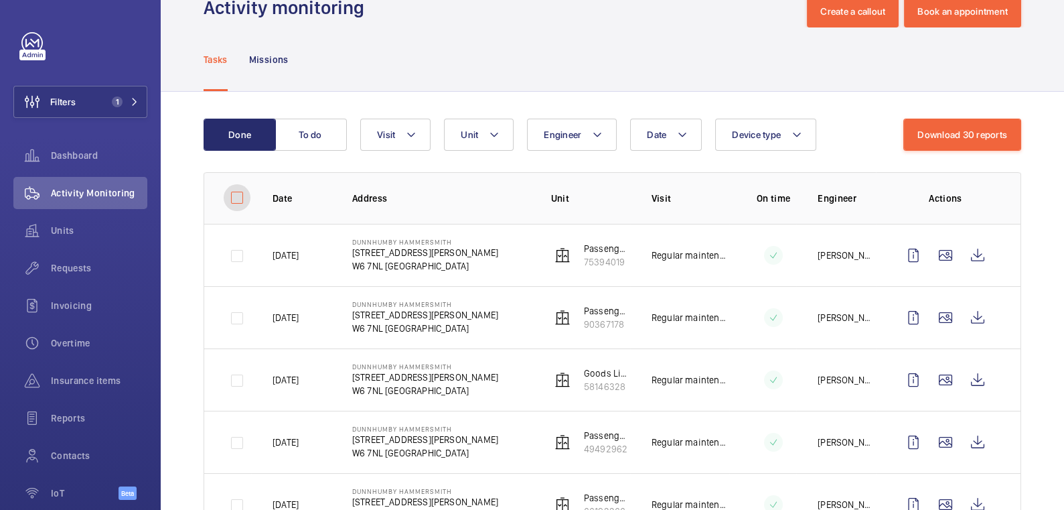
checkbox input "false"
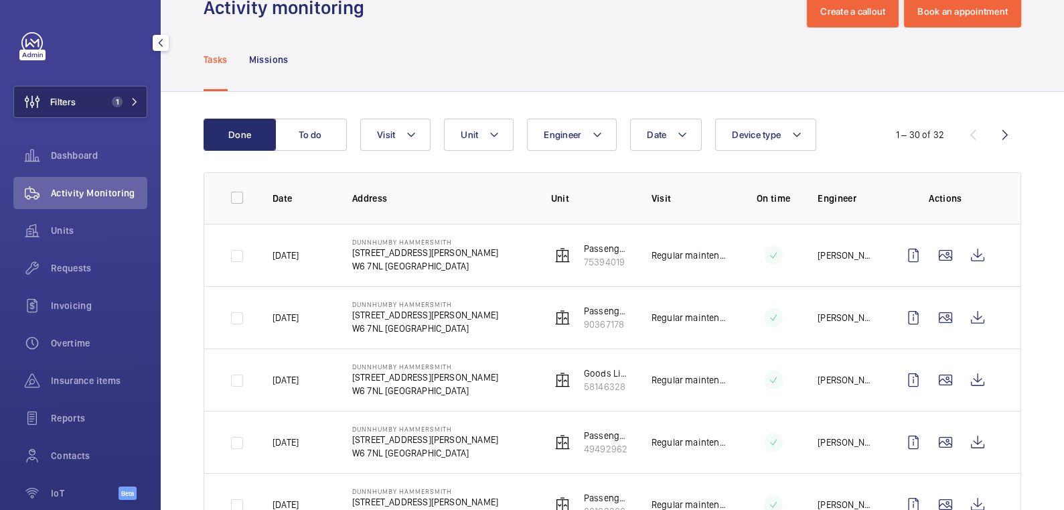
click at [86, 100] on button "Filters 1" at bounding box center [80, 102] width 134 height 32
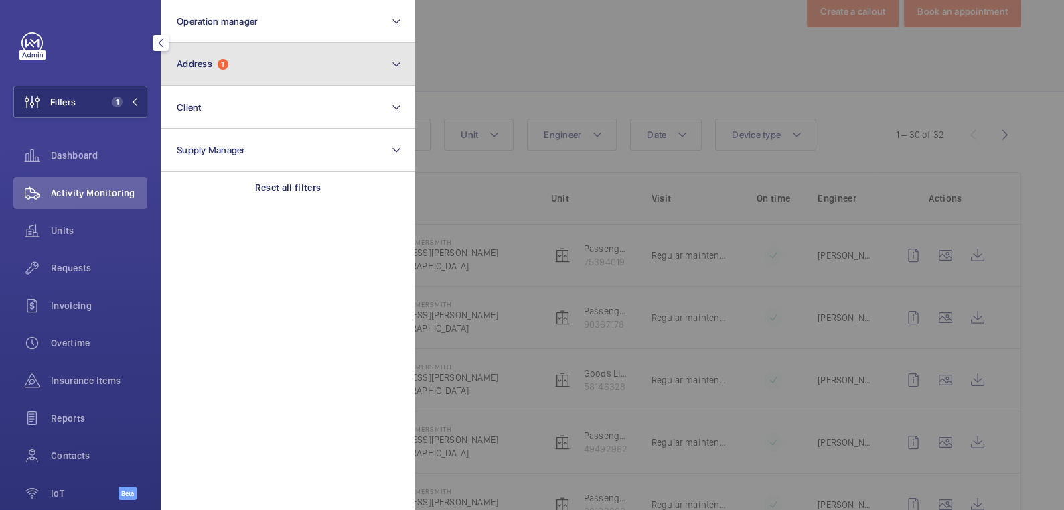
click at [227, 73] on button "Address 1" at bounding box center [288, 64] width 254 height 43
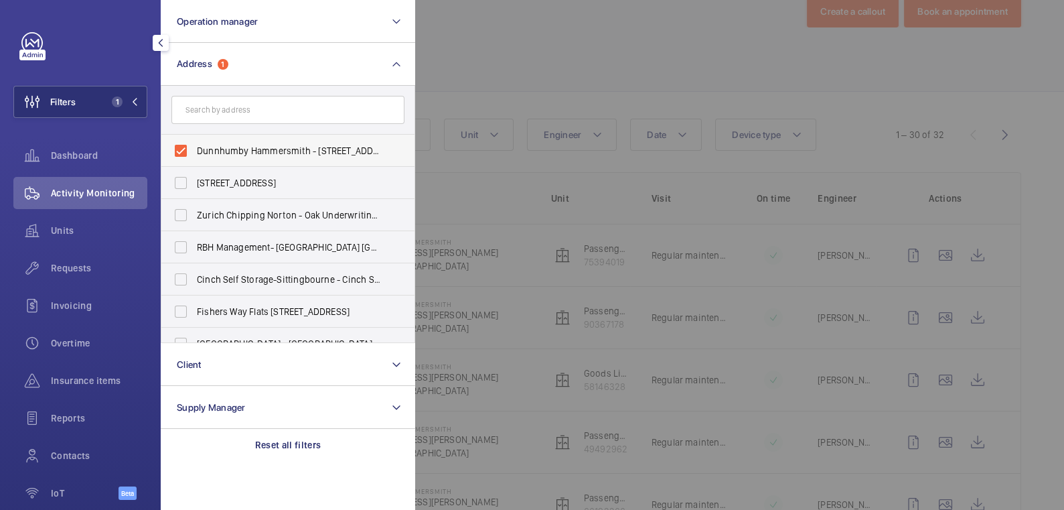
click at [226, 146] on span "Dunnhumby Hammersmith - 184 Shepherds Bush Rd, LONDON W6 7NL" at bounding box center [289, 150] width 184 height 13
click at [194, 146] on input "Dunnhumby Hammersmith - 184 Shepherds Bush Rd, LONDON W6 7NL" at bounding box center [180, 150] width 27 height 27
checkbox input "false"
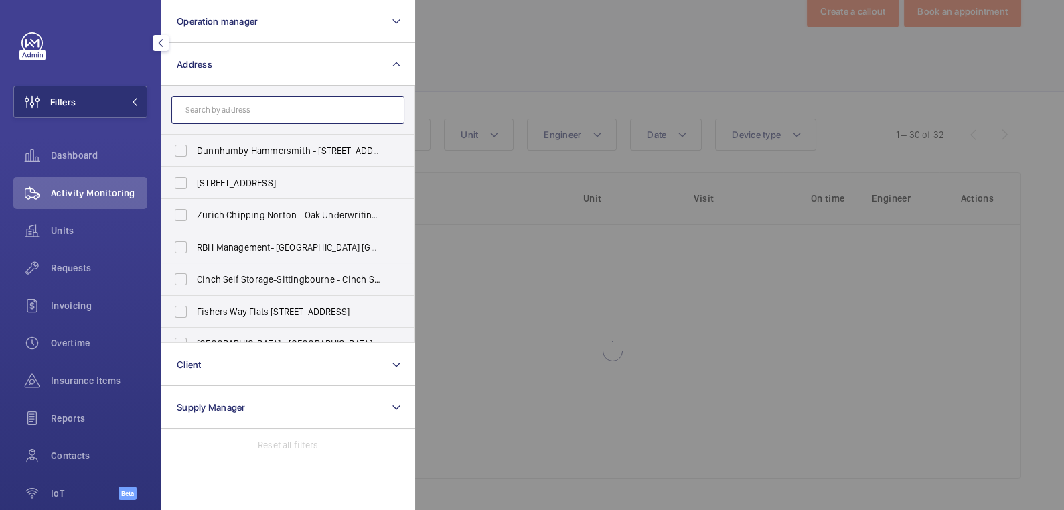
click at [235, 113] on input "text" at bounding box center [287, 110] width 233 height 28
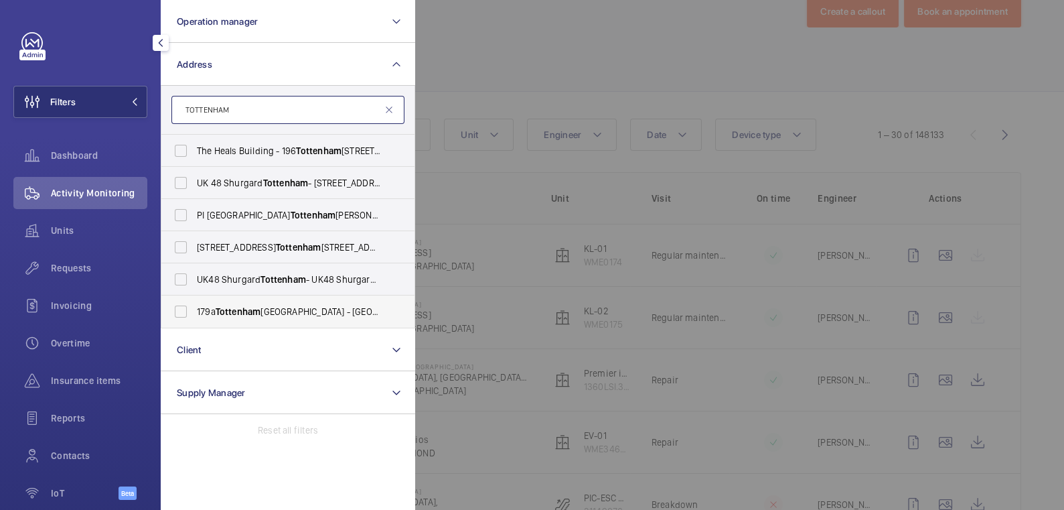
type input "TOTTENHAM"
click at [257, 315] on span "Tottenham" at bounding box center [239, 311] width 46 height 11
click at [194, 315] on input "179a Tottenham Court Road - UCLH (Fitzrovia) 179a Tottenham Court Road,, LONDON…" at bounding box center [180, 311] width 27 height 27
checkbox input "true"
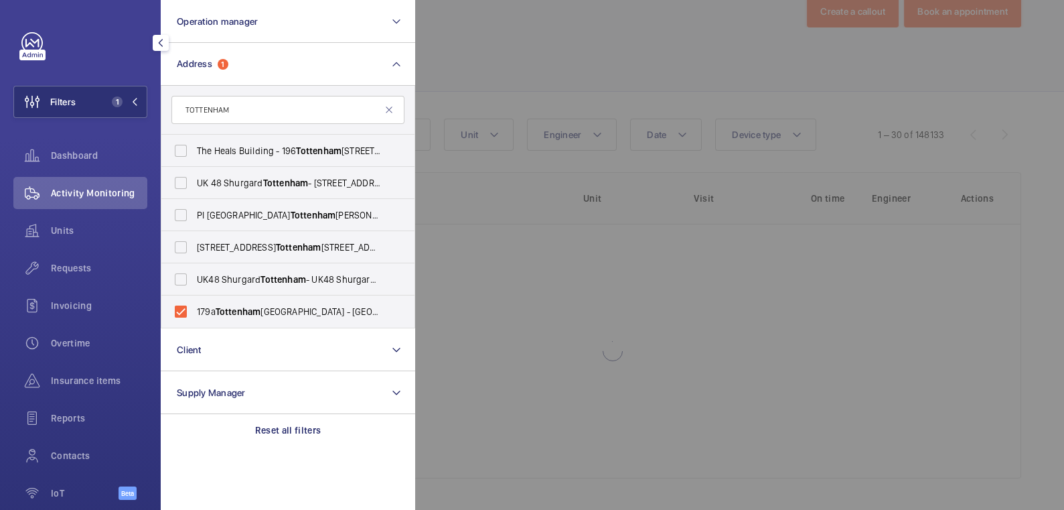
click at [560, 53] on div at bounding box center [947, 255] width 1064 height 510
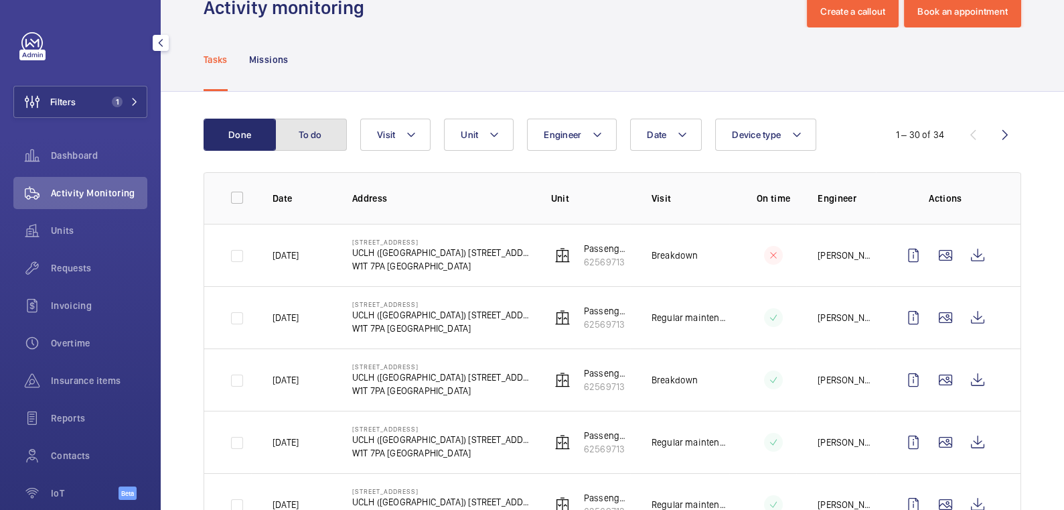
click at [324, 132] on button "To do" at bounding box center [311, 135] width 72 height 32
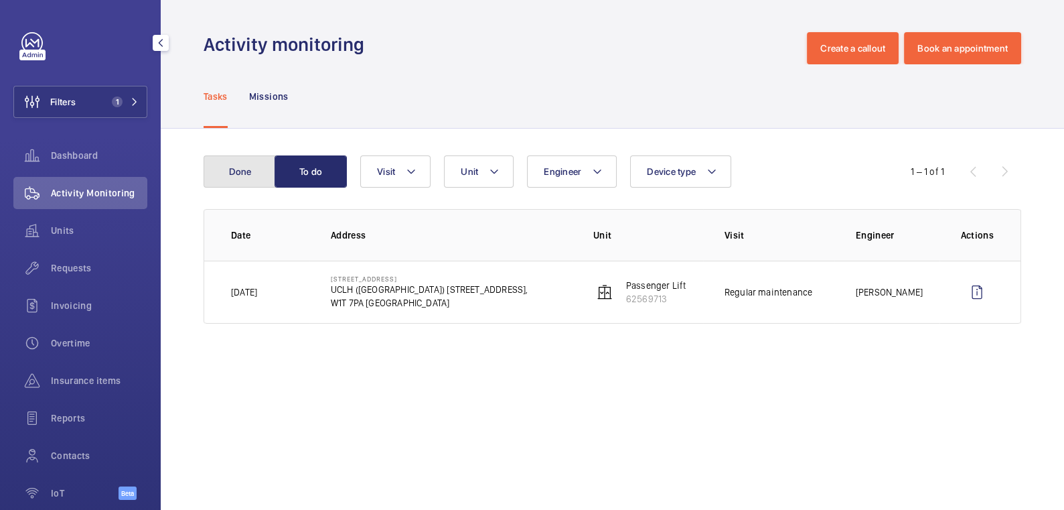
click at [240, 172] on button "Done" at bounding box center [240, 171] width 72 height 32
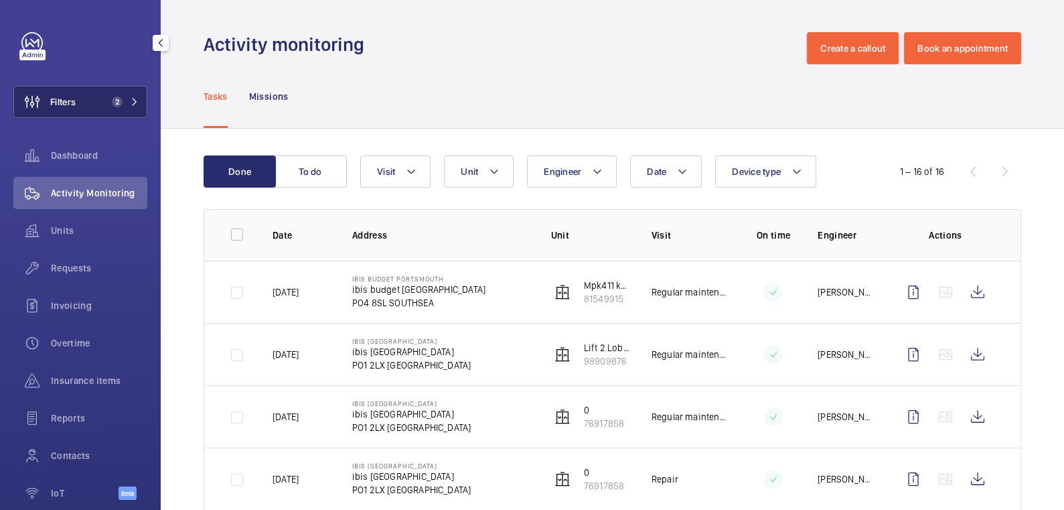
drag, startPoint x: 97, startPoint y: 96, endPoint x: 117, endPoint y: 92, distance: 20.4
click at [98, 96] on button "Filters 2" at bounding box center [80, 102] width 134 height 32
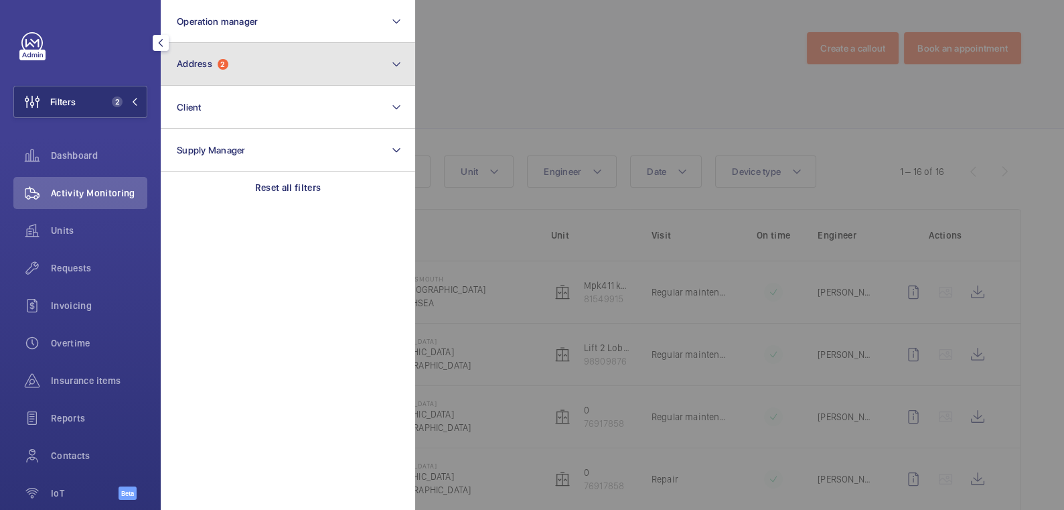
click at [225, 62] on span "2" at bounding box center [223, 64] width 11 height 11
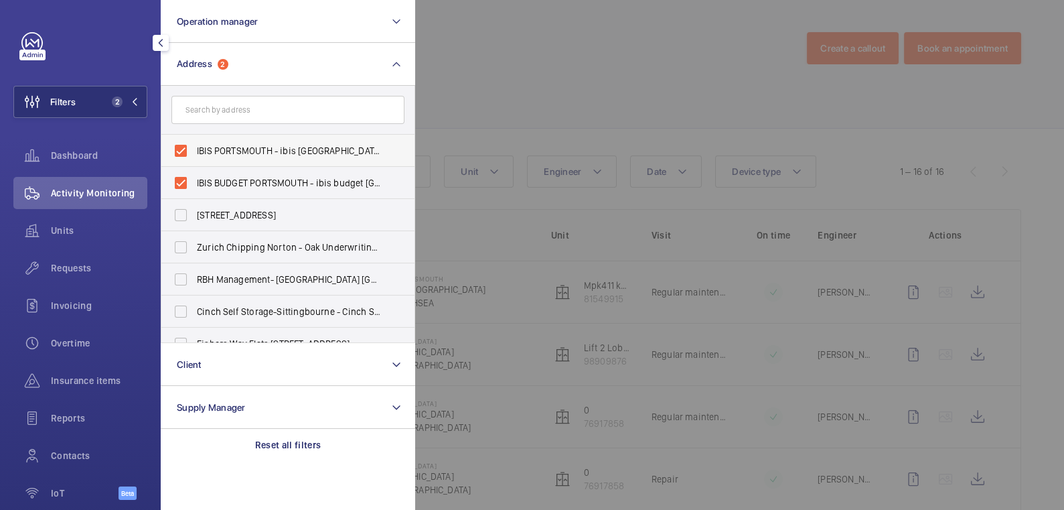
click at [218, 150] on span "IBIS PORTSMOUTH - ibis [GEOGRAPHIC_DATA]" at bounding box center [289, 150] width 184 height 13
click at [194, 150] on input "IBIS PORTSMOUTH - ibis [GEOGRAPHIC_DATA]" at bounding box center [180, 150] width 27 height 27
checkbox input "false"
drag, startPoint x: 213, startPoint y: 185, endPoint x: 212, endPoint y: 162, distance: 22.8
click at [214, 185] on span "IBIS BUDGET PORTSMOUTH - ibis budget [GEOGRAPHIC_DATA], [GEOGRAPHIC_DATA] 8SL" at bounding box center [289, 182] width 184 height 13
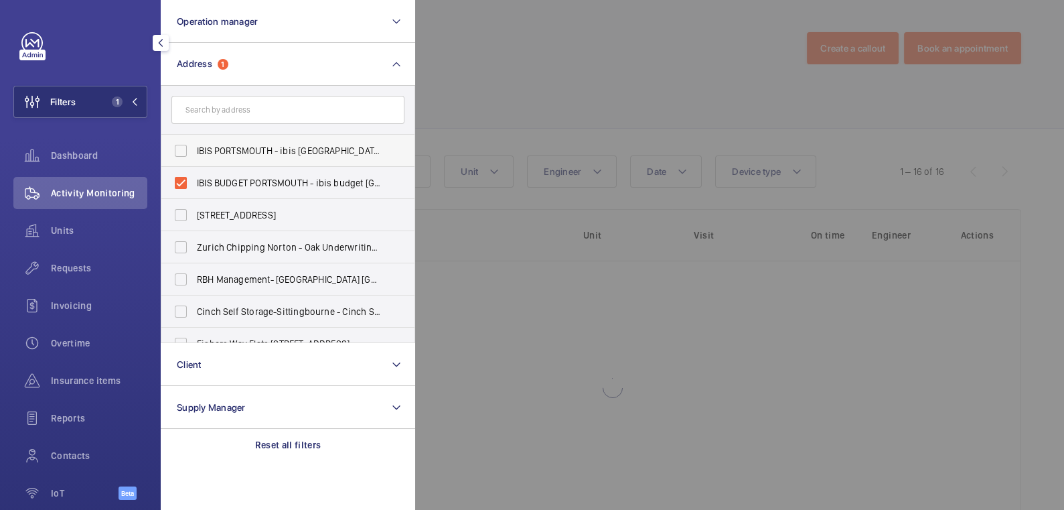
click at [194, 185] on input "IBIS BUDGET PORTSMOUTH - ibis budget [GEOGRAPHIC_DATA], [GEOGRAPHIC_DATA] 8SL" at bounding box center [180, 182] width 27 height 27
checkbox input "false"
drag, startPoint x: 221, startPoint y: 108, endPoint x: 233, endPoint y: 99, distance: 15.3
click at [222, 108] on input "text" at bounding box center [287, 110] width 233 height 28
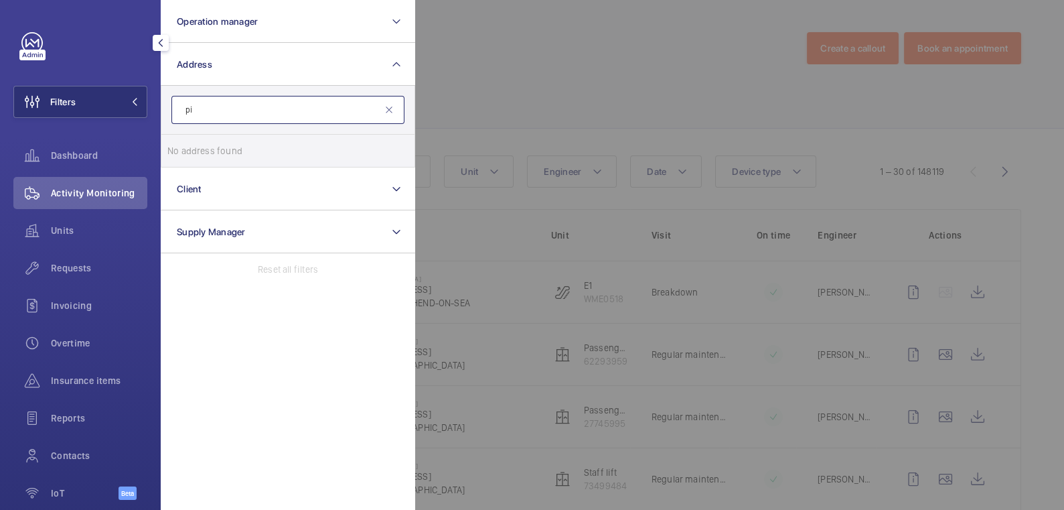
type input "p"
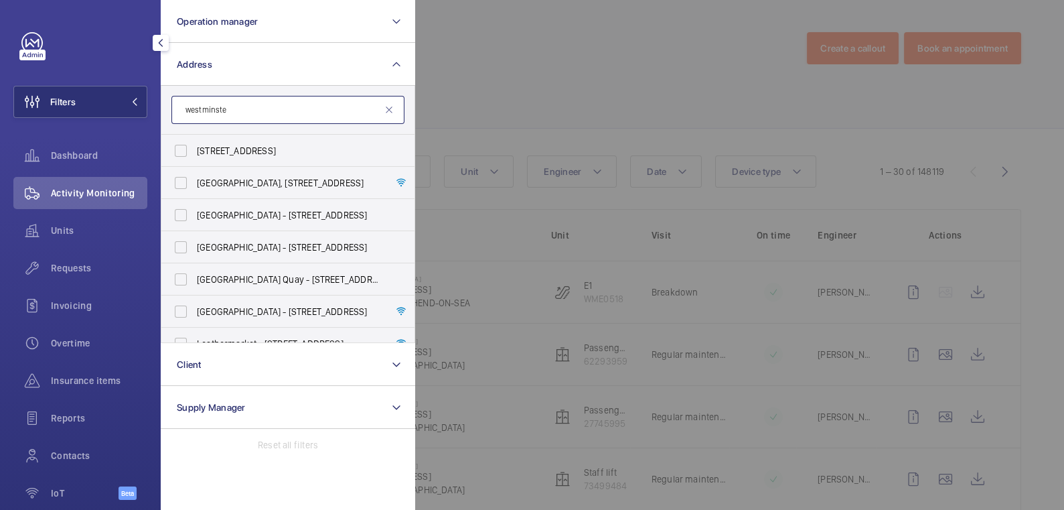
type input "westminster"
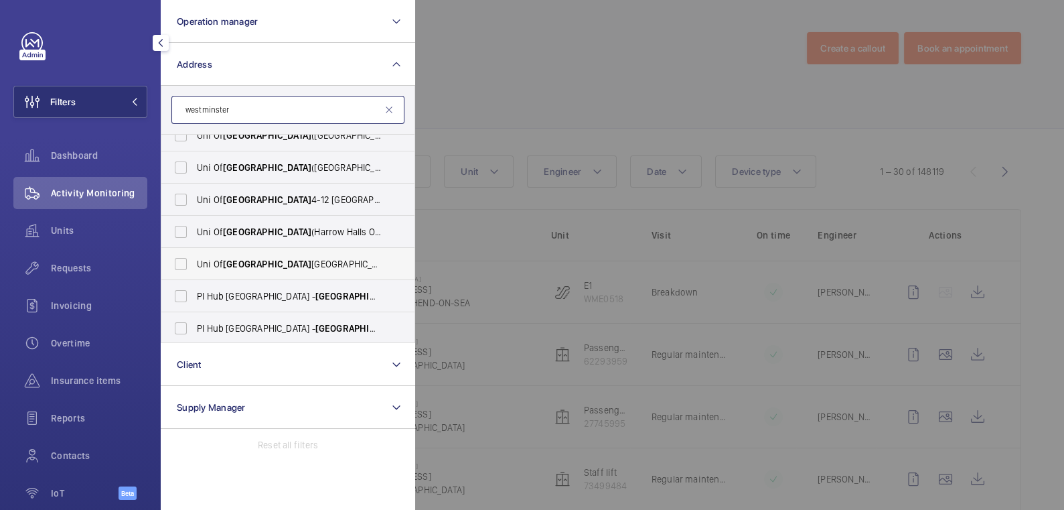
scroll to position [467, 0]
drag, startPoint x: 241, startPoint y: 110, endPoint x: 235, endPoint y: 116, distance: 8.5
click at [241, 110] on input "westminster" at bounding box center [287, 110] width 233 height 28
drag, startPoint x: 185, startPoint y: 105, endPoint x: 137, endPoint y: 94, distance: 49.5
click at [150, 95] on div "Filters Operation manager Address [GEOGRAPHIC_DATA], [STREET_ADDRESS][GEOGRAPHI…" at bounding box center [80, 255] width 161 height 510
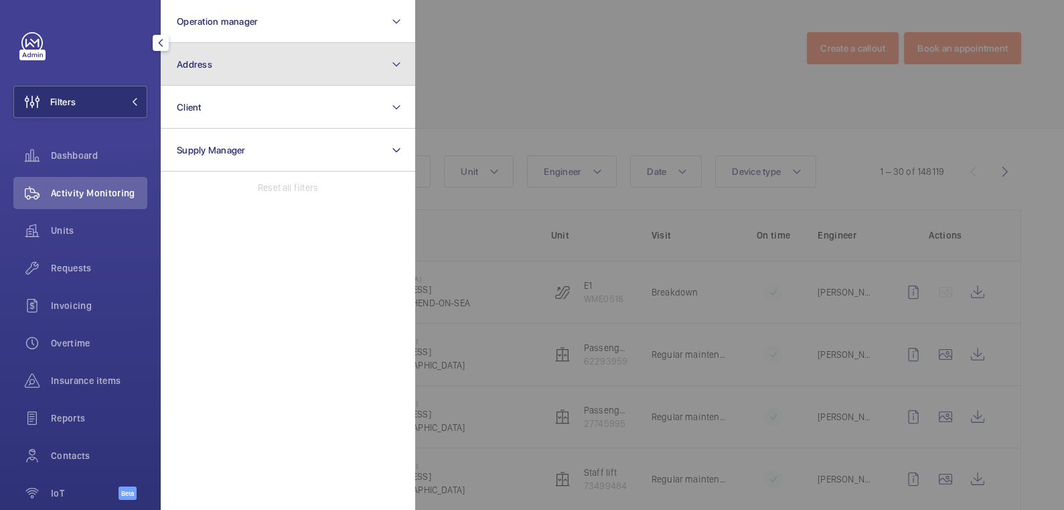
click at [234, 76] on button "Address" at bounding box center [288, 64] width 254 height 43
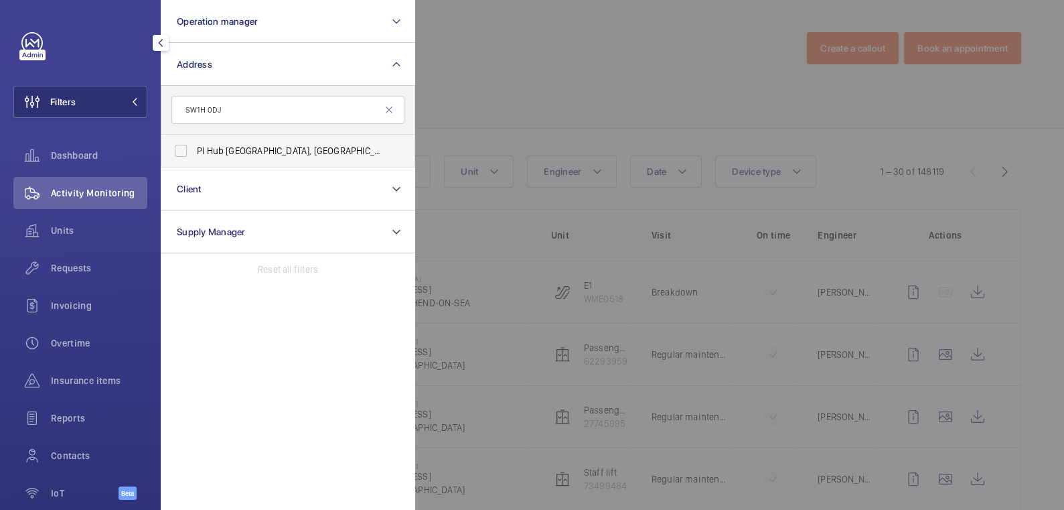
type input "SW1H 0DJ"
click at [273, 153] on span "PI Hub London - [STREET_ADDRESS][PERSON_NAME]" at bounding box center [289, 150] width 184 height 13
click at [194, 153] on input "PI Hub London - [STREET_ADDRESS][PERSON_NAME]" at bounding box center [180, 150] width 27 height 27
checkbox input "true"
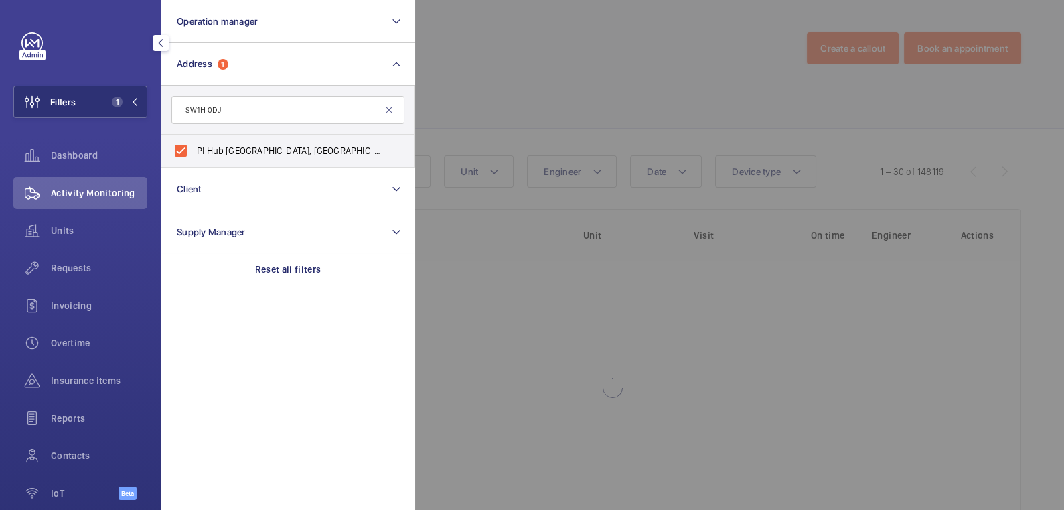
click at [507, 85] on div at bounding box center [947, 255] width 1064 height 510
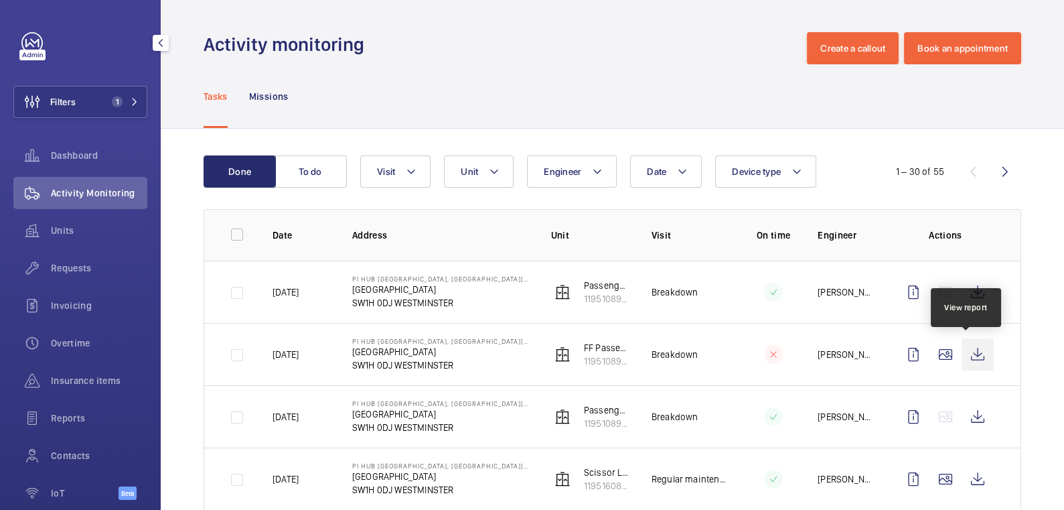
click at [968, 348] on wm-front-icon-button at bounding box center [978, 354] width 32 height 32
click at [70, 231] on span "Units" at bounding box center [99, 230] width 96 height 13
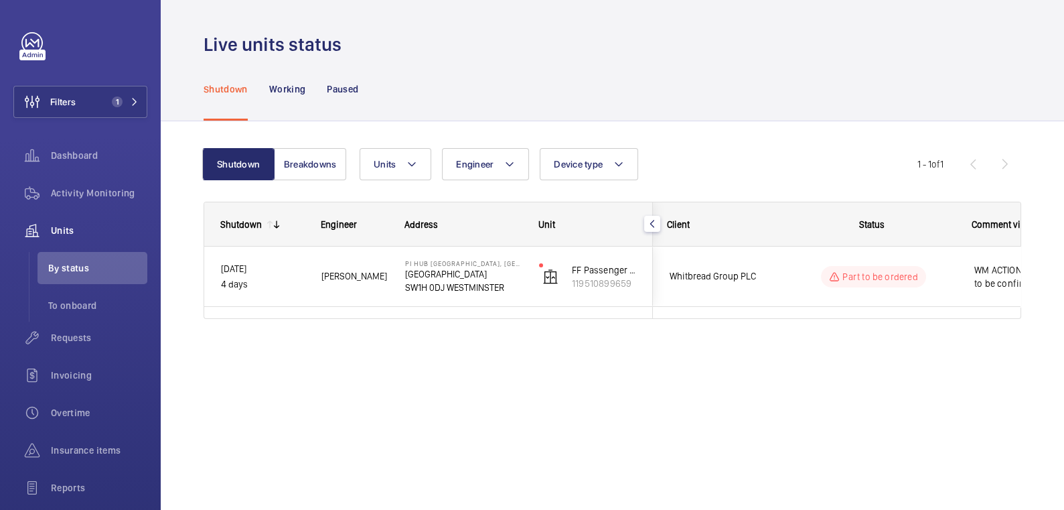
scroll to position [0, 248]
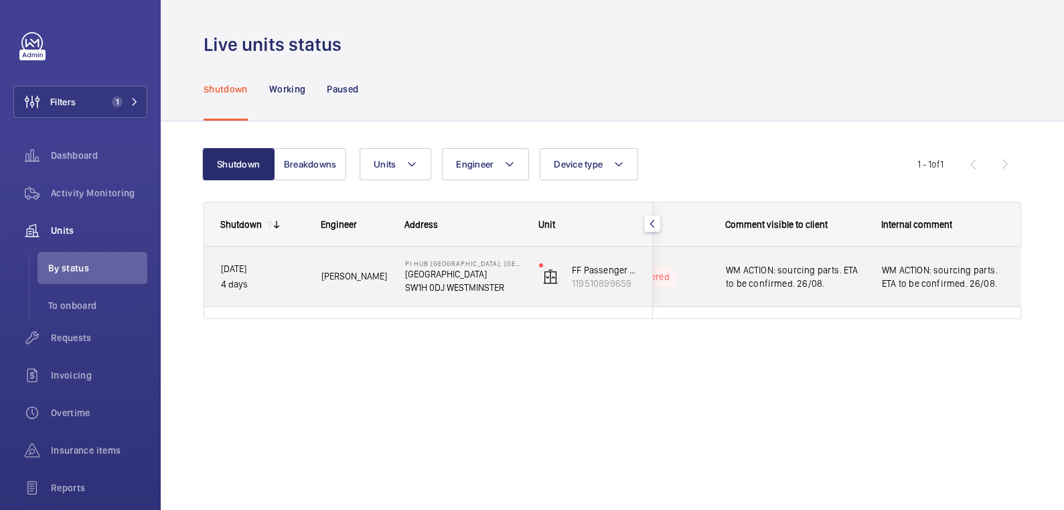
click at [931, 287] on span "WM ACTION: sourcing parts. ETA to be confirmed. 26/08." at bounding box center [943, 276] width 123 height 27
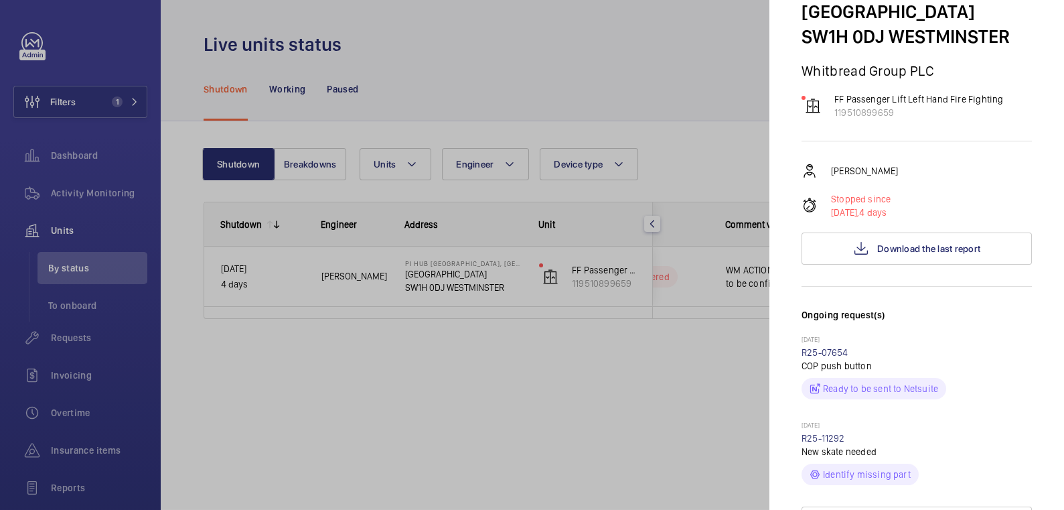
scroll to position [25, 0]
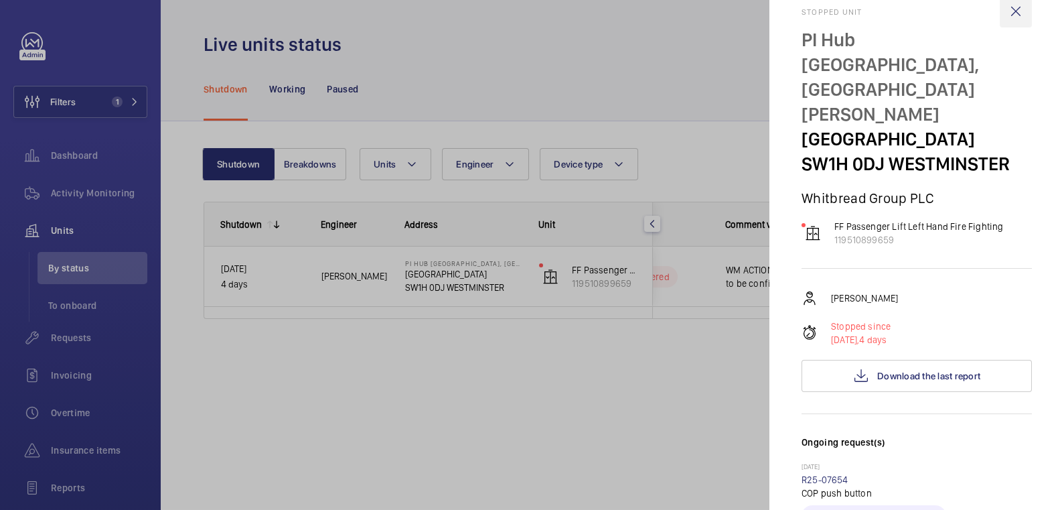
click at [1006, 11] on wm-front-icon-button at bounding box center [1016, 11] width 32 height 32
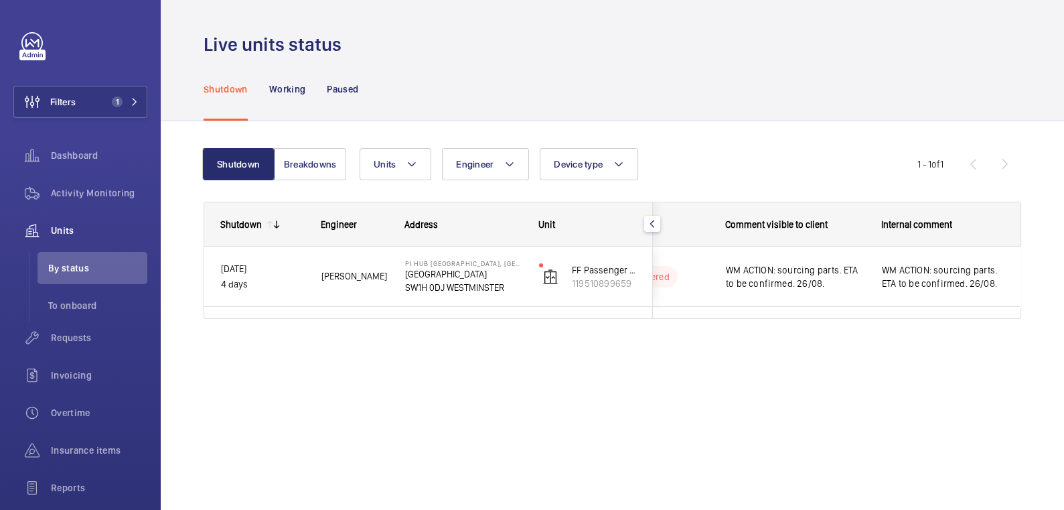
scroll to position [0, 0]
click at [98, 185] on div "Activity Monitoring" at bounding box center [80, 193] width 134 height 32
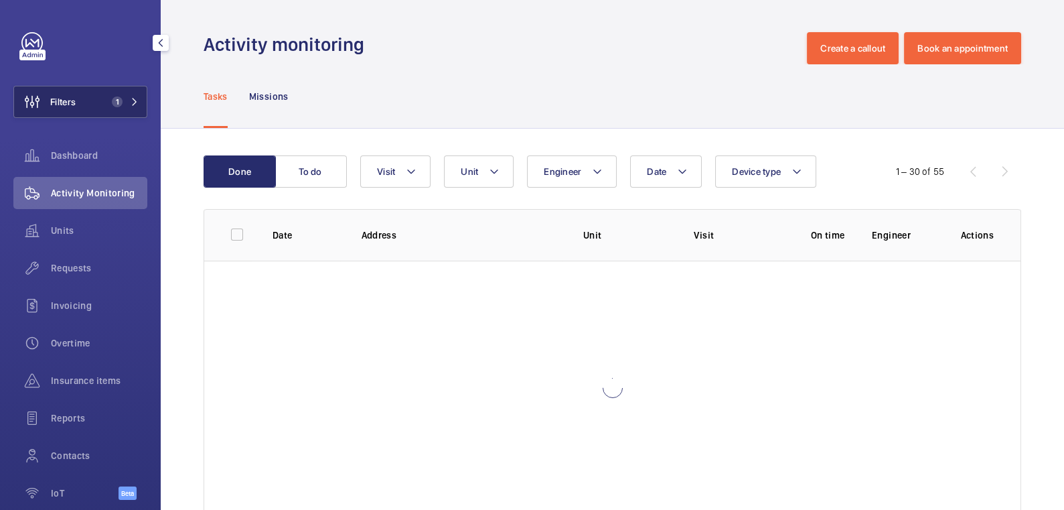
drag, startPoint x: 102, startPoint y: 107, endPoint x: 133, endPoint y: 102, distance: 31.2
click at [103, 106] on button "Filters 1" at bounding box center [80, 102] width 134 height 32
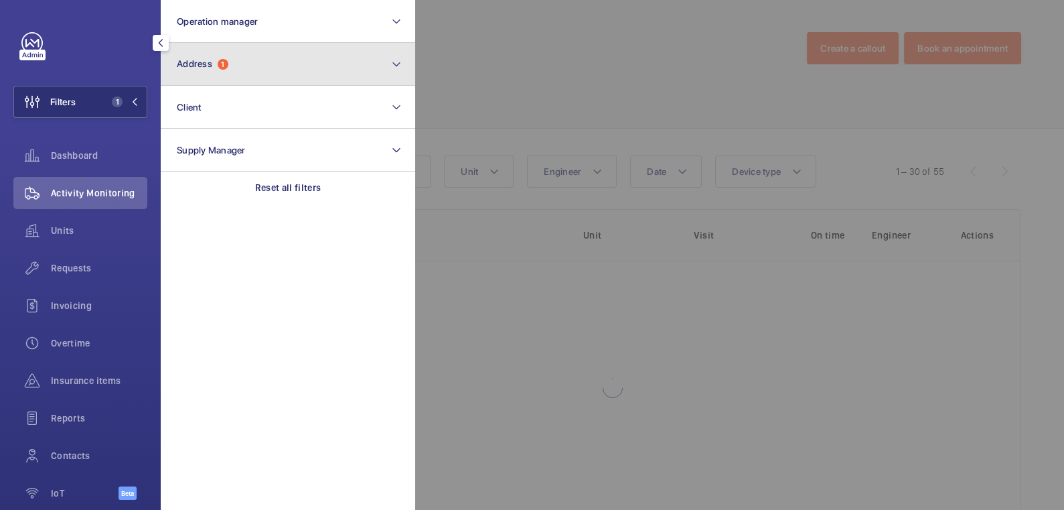
click at [258, 64] on button "Address 1" at bounding box center [288, 64] width 254 height 43
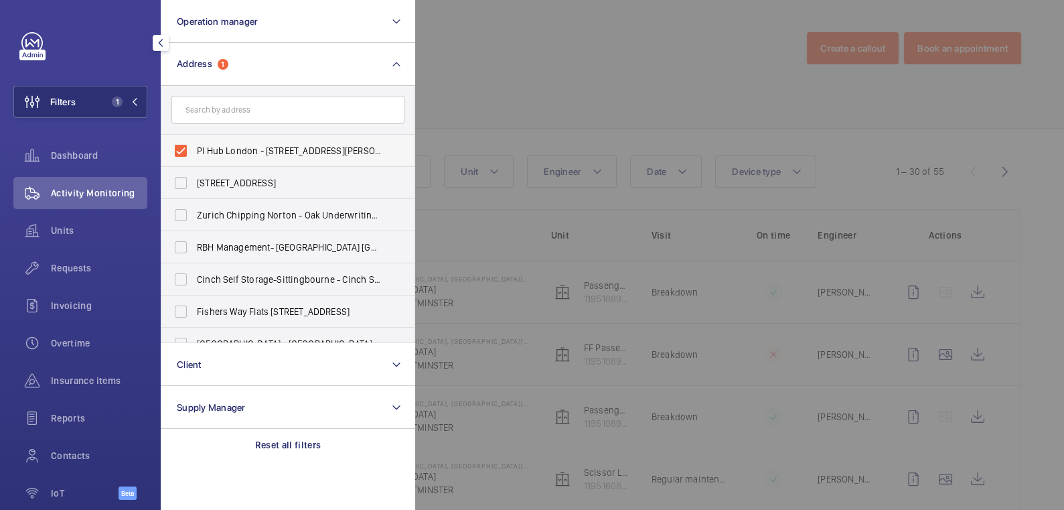
click at [237, 143] on label "PI Hub London - [STREET_ADDRESS][PERSON_NAME]" at bounding box center [277, 151] width 233 height 32
click at [194, 143] on input "PI Hub London - [STREET_ADDRESS][PERSON_NAME]" at bounding box center [180, 150] width 27 height 27
checkbox input "false"
